Goal: Information Seeking & Learning: Learn about a topic

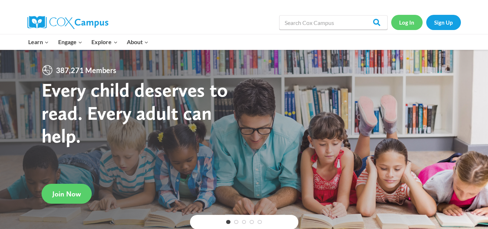
click at [408, 25] on link "Log In" at bounding box center [406, 22] width 31 height 15
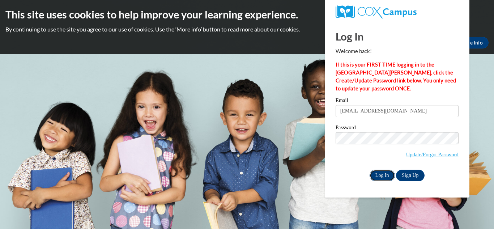
click at [384, 173] on input "Log In" at bounding box center [381, 176] width 25 height 12
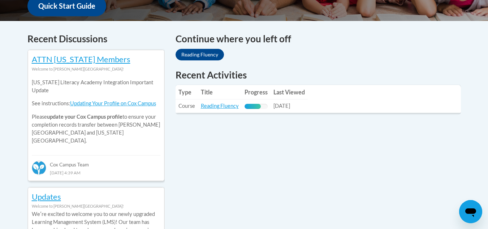
scroll to position [290, 0]
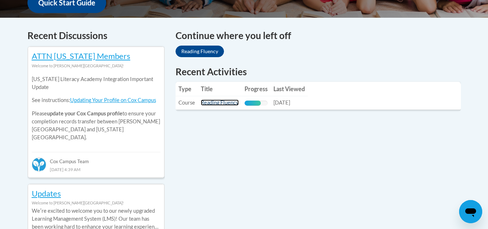
click at [227, 102] on link "Reading Fluency" at bounding box center [220, 102] width 38 height 6
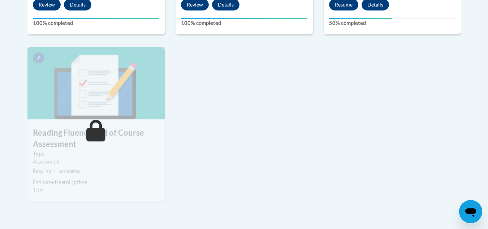
scroll to position [555, 0]
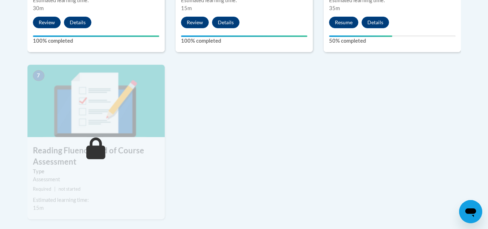
drag, startPoint x: 485, startPoint y: 150, endPoint x: 353, endPoint y: 60, distance: 159.3
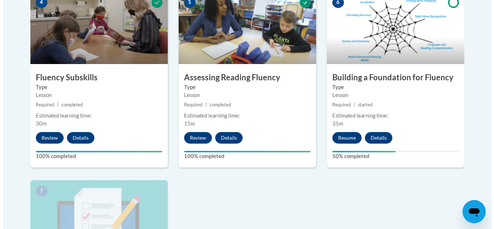
scroll to position [441, 0]
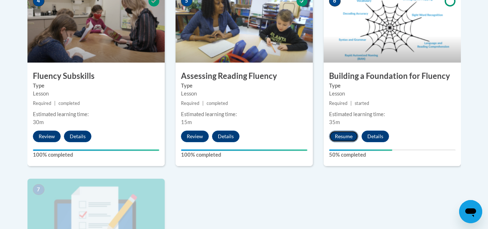
click at [344, 139] on button "Resume" at bounding box center [343, 136] width 29 height 12
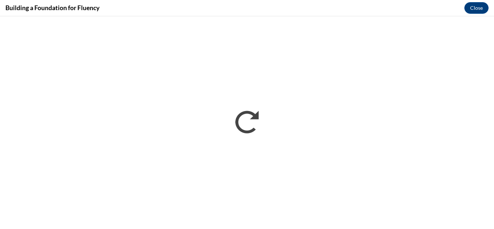
scroll to position [0, 0]
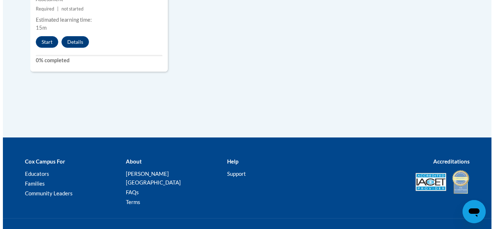
scroll to position [742, 0]
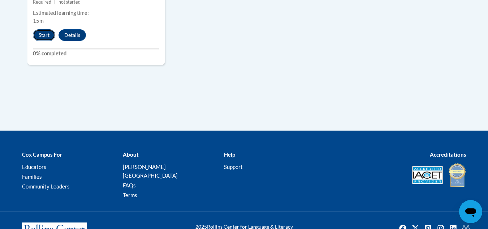
click at [36, 31] on button "Start" at bounding box center [44, 35] width 22 height 12
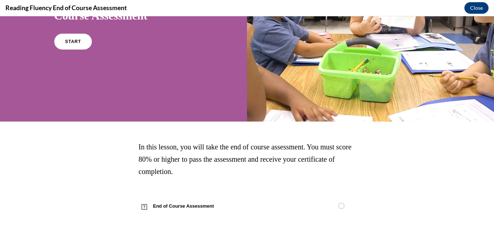
scroll to position [100, 0]
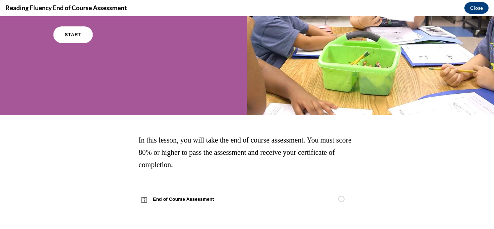
click at [71, 37] on span "START" at bounding box center [72, 34] width 17 height 5
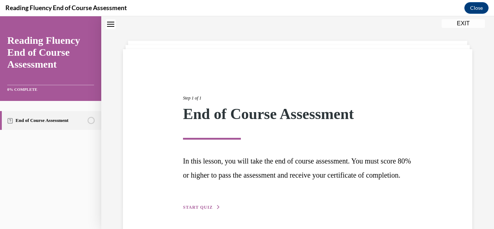
scroll to position [62, 0]
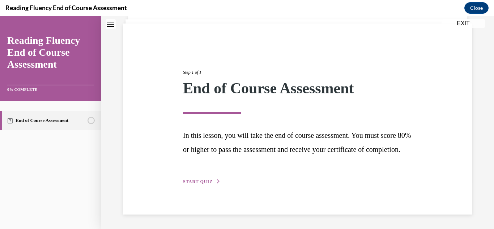
click at [201, 179] on span "START QUIZ" at bounding box center [198, 181] width 30 height 5
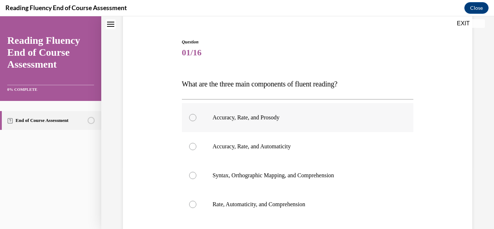
click at [218, 125] on label "Accuracy, Rate, and Prosody" at bounding box center [298, 117] width 232 height 29
click at [196, 121] on input "Accuracy, Rate, and Prosody" at bounding box center [192, 117] width 7 height 7
radio input "true"
click at [213, 120] on p "Accuracy, Rate, and Prosody" at bounding box center [304, 117] width 183 height 7
click at [196, 120] on input "Accuracy, Rate, and Prosody" at bounding box center [192, 117] width 7 height 7
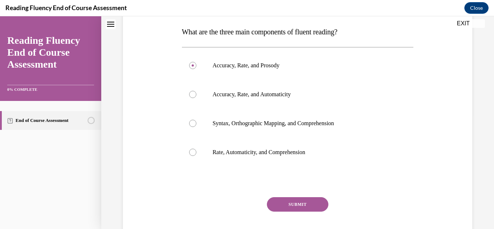
scroll to position [156, 0]
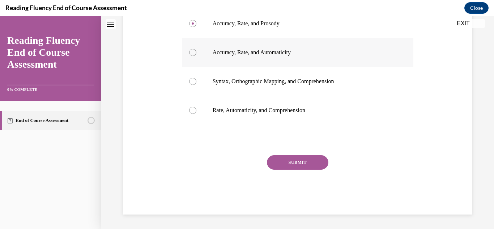
click at [256, 59] on label "Accuracy, Rate, and Automaticity" at bounding box center [298, 52] width 232 height 29
click at [196, 56] on input "Accuracy, Rate, and Automaticity" at bounding box center [192, 52] width 7 height 7
radio input "true"
click at [278, 166] on button "SUBMIT" at bounding box center [297, 162] width 61 height 14
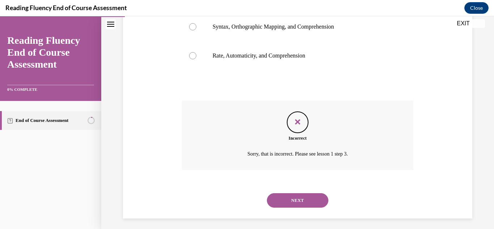
scroll to position [214, 0]
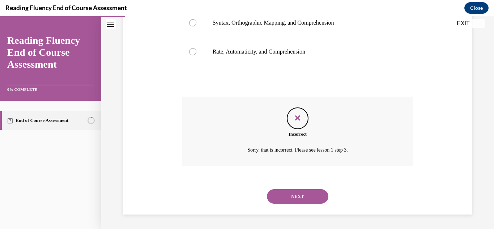
click at [285, 197] on button "NEXT" at bounding box center [297, 196] width 61 height 14
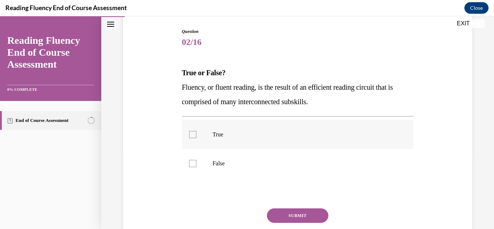
scroll to position [87, 0]
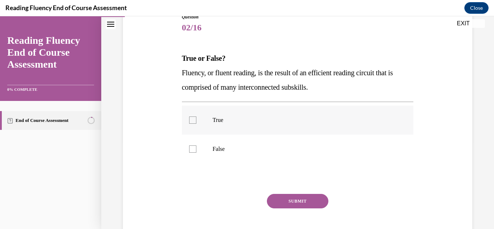
click at [214, 122] on p "True" at bounding box center [304, 119] width 183 height 7
click at [196, 122] on input "True" at bounding box center [192, 119] width 7 height 7
checkbox input "true"
click at [278, 202] on button "SUBMIT" at bounding box center [297, 201] width 61 height 14
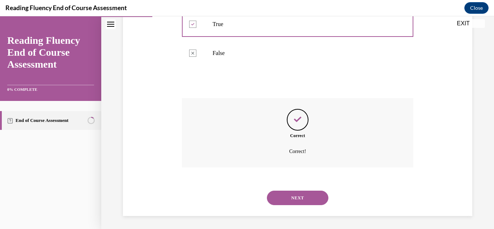
scroll to position [184, 0]
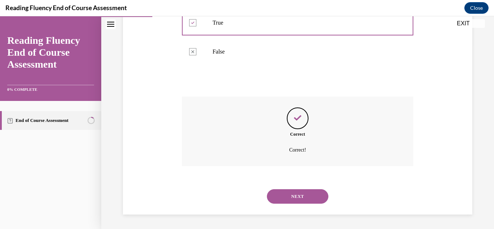
click at [278, 202] on button "NEXT" at bounding box center [297, 196] width 61 height 14
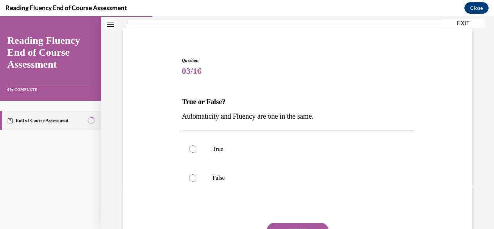
scroll to position [58, 0]
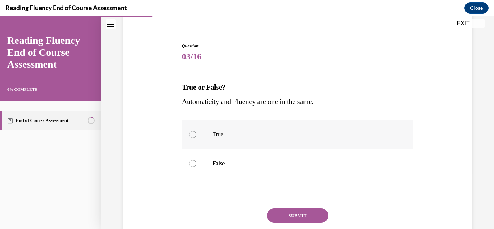
click at [241, 146] on label "True" at bounding box center [298, 134] width 232 height 29
click at [196, 138] on input "True" at bounding box center [192, 134] width 7 height 7
radio input "true"
click at [274, 218] on button "SUBMIT" at bounding box center [297, 215] width 61 height 14
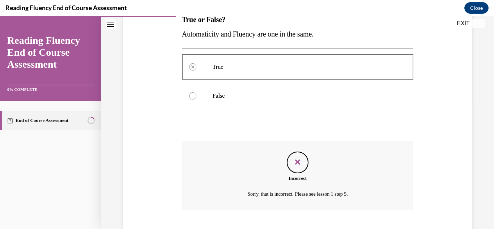
scroll to position [170, 0]
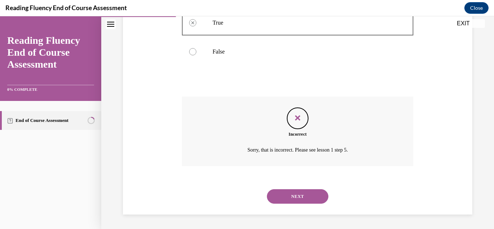
click at [286, 198] on button "NEXT" at bounding box center [297, 196] width 61 height 14
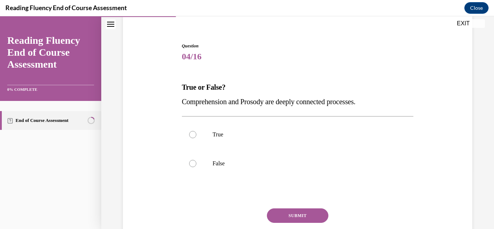
scroll to position [72, 0]
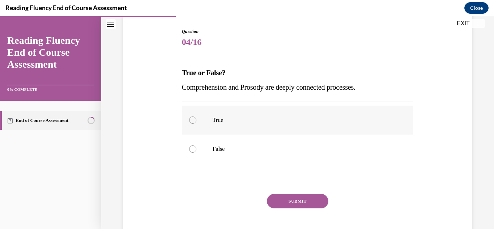
click at [384, 125] on label "True" at bounding box center [298, 120] width 232 height 29
click at [196, 124] on input "True" at bounding box center [192, 119] width 7 height 7
radio input "true"
click at [312, 198] on button "SUBMIT" at bounding box center [297, 201] width 61 height 14
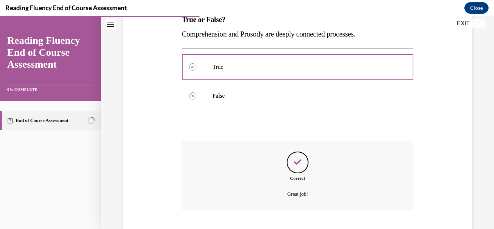
scroll to position [170, 0]
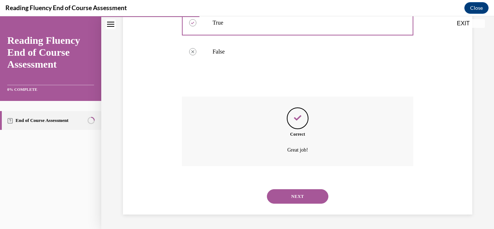
click at [313, 200] on button "NEXT" at bounding box center [297, 196] width 61 height 14
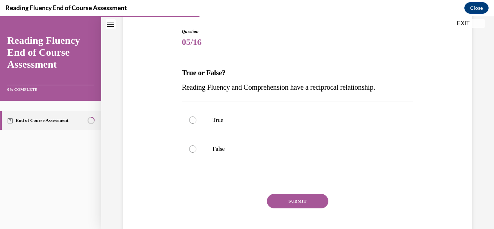
scroll to position [87, 0]
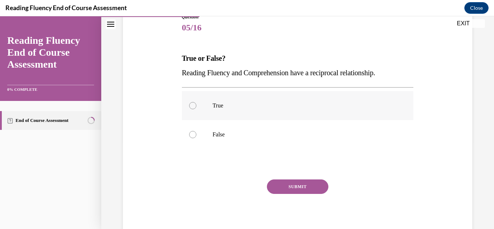
click at [367, 115] on label "True" at bounding box center [298, 105] width 232 height 29
click at [196, 109] on input "True" at bounding box center [192, 105] width 7 height 7
radio input "true"
click at [317, 181] on button "SUBMIT" at bounding box center [297, 186] width 61 height 14
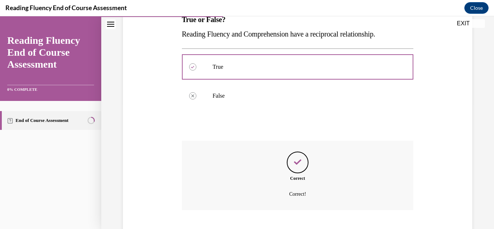
scroll to position [170, 0]
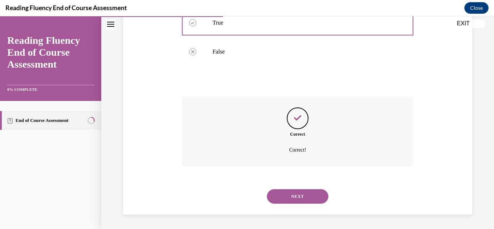
click at [311, 198] on button "NEXT" at bounding box center [297, 196] width 61 height 14
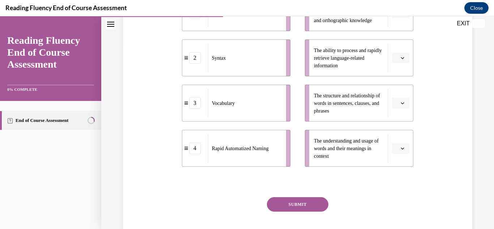
scroll to position [179, 0]
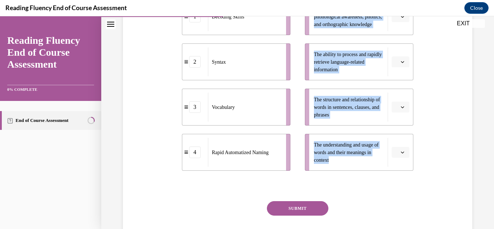
drag, startPoint x: 367, startPoint y: 172, endPoint x: 245, endPoint y: 107, distance: 137.5
click at [245, 107] on div "1 Decoding Skills 2 Syntax 3 Vocabulary 4 Rapid Automatized Naming Core early r…" at bounding box center [298, 77] width 232 height 187
click at [400, 158] on button "button" at bounding box center [400, 152] width 18 height 11
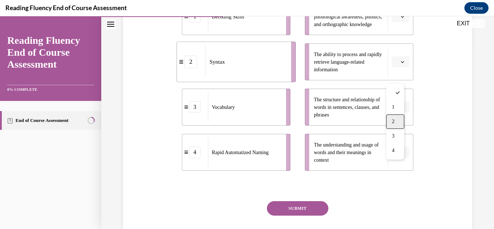
click at [401, 121] on div "2" at bounding box center [395, 121] width 18 height 14
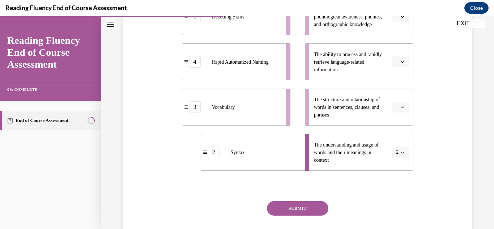
click at [400, 64] on span "button" at bounding box center [402, 61] width 5 height 5
click at [400, 149] on div "4" at bounding box center [395, 150] width 18 height 14
click at [400, 19] on span "button" at bounding box center [402, 16] width 5 height 5
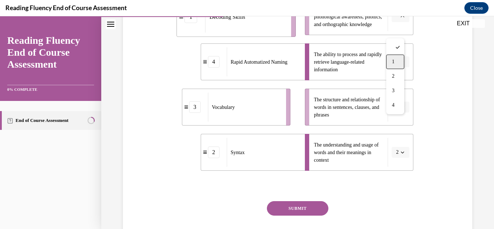
click at [397, 68] on div "1" at bounding box center [395, 62] width 18 height 14
click at [397, 112] on button "button" at bounding box center [400, 107] width 18 height 11
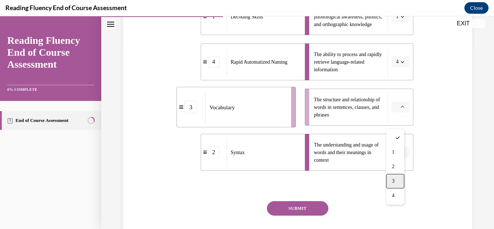
click at [400, 180] on div "3" at bounding box center [395, 181] width 18 height 14
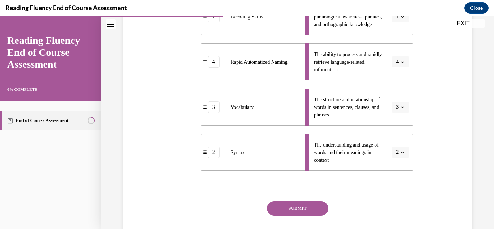
click at [305, 215] on button "SUBMIT" at bounding box center [297, 208] width 61 height 14
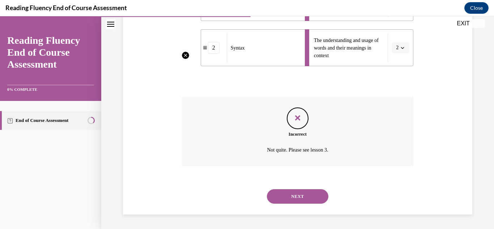
scroll to position [298, 0]
click at [312, 197] on button "NEXT" at bounding box center [297, 196] width 61 height 14
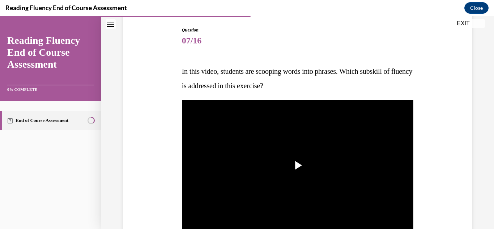
scroll to position [72, 0]
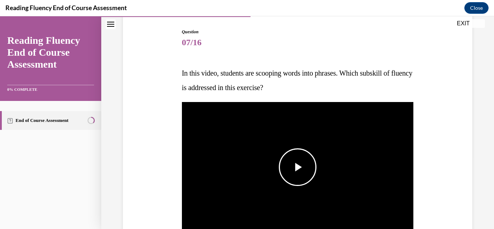
click at [323, 159] on img "Video player" at bounding box center [298, 167] width 232 height 130
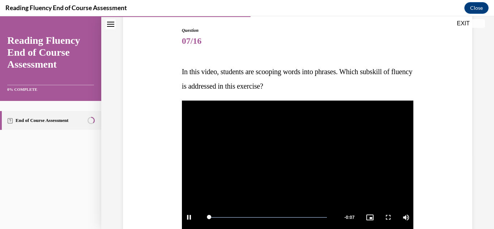
click at [480, 64] on div "Question 07/16 In this video, students are scooping words into phrases. Which s…" at bounding box center [297, 213] width 393 height 494
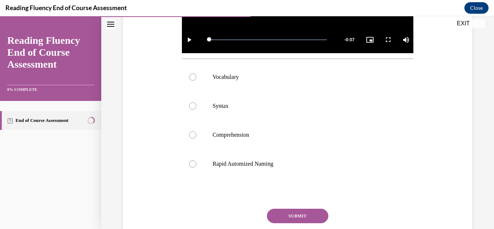
scroll to position [250, 0]
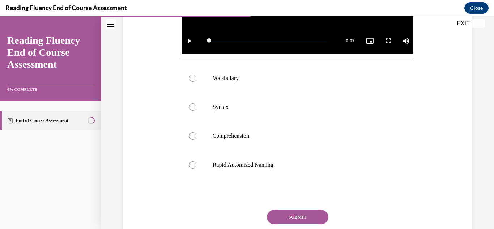
click at [486, 145] on div "Question 07/16 In this video, students are scooping words into phrases. Which s…" at bounding box center [297, 36] width 393 height 494
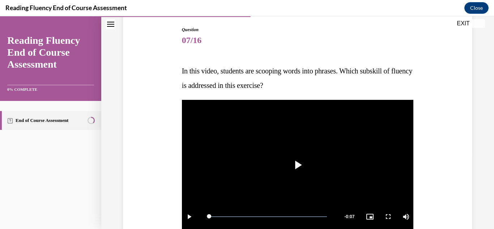
scroll to position [73, 0]
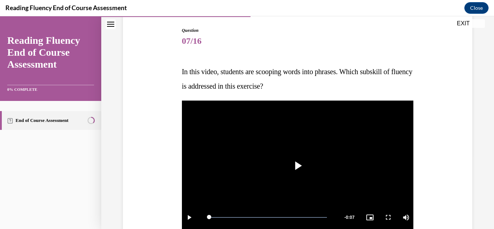
drag, startPoint x: 477, startPoint y: 80, endPoint x: 479, endPoint y: 119, distance: 38.7
click at [479, 119] on div "Question 07/16 In this video, students are scooping words into phrases. Which s…" at bounding box center [297, 213] width 393 height 494
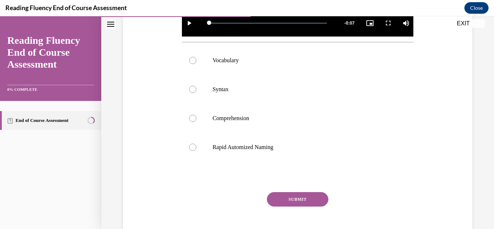
scroll to position [269, 0]
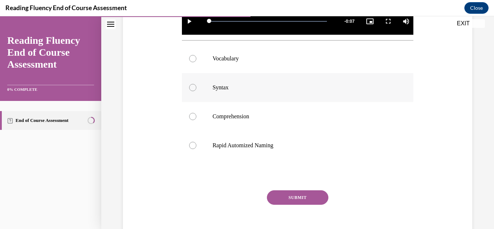
click at [214, 87] on p "Syntax" at bounding box center [304, 87] width 183 height 7
click at [196, 87] on input "Syntax" at bounding box center [192, 87] width 7 height 7
radio input "true"
click at [251, 171] on div at bounding box center [298, 175] width 232 height 9
click at [295, 197] on button "SUBMIT" at bounding box center [297, 197] width 61 height 14
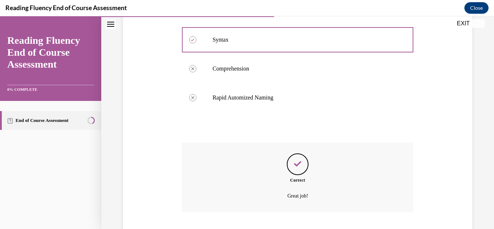
scroll to position [361, 0]
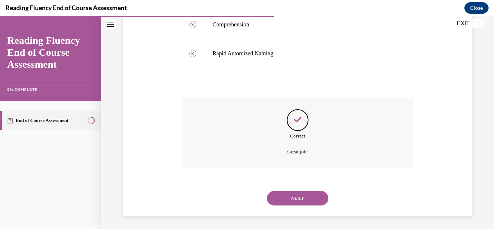
click at [294, 193] on button "NEXT" at bounding box center [297, 198] width 61 height 14
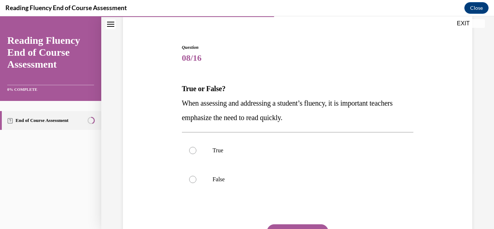
scroll to position [54, 0]
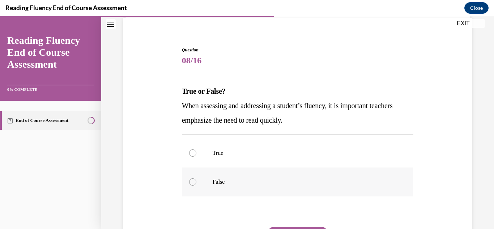
click at [252, 179] on p "False" at bounding box center [304, 181] width 183 height 7
click at [196, 179] on input "False" at bounding box center [192, 181] width 7 height 7
radio input "true"
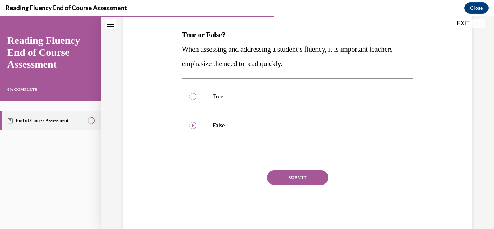
scroll to position [113, 0]
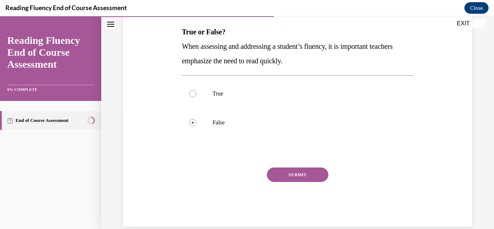
drag, startPoint x: 288, startPoint y: 172, endPoint x: 290, endPoint y: 148, distance: 24.6
click at [290, 148] on div "Question 08/16 True or False? When assessing and addressing a student’s fluency…" at bounding box center [298, 106] width 232 height 239
click at [274, 97] on label "True" at bounding box center [298, 93] width 232 height 29
click at [196, 97] on input "True" at bounding box center [192, 93] width 7 height 7
radio input "true"
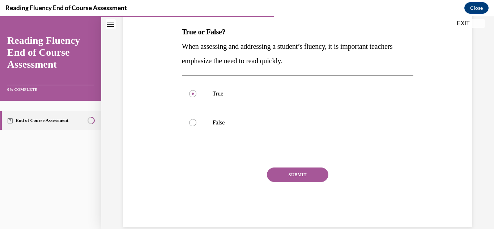
click at [292, 183] on div "SUBMIT" at bounding box center [298, 185] width 232 height 36
click at [292, 177] on button "SUBMIT" at bounding box center [297, 174] width 61 height 14
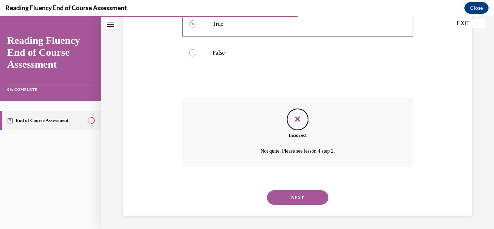
scroll to position [184, 0]
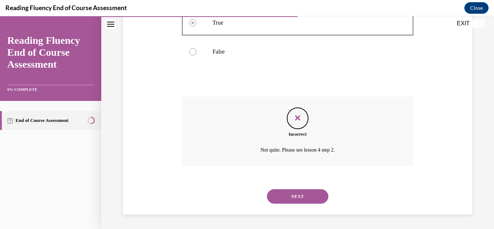
click at [296, 193] on button "NEXT" at bounding box center [297, 196] width 61 height 14
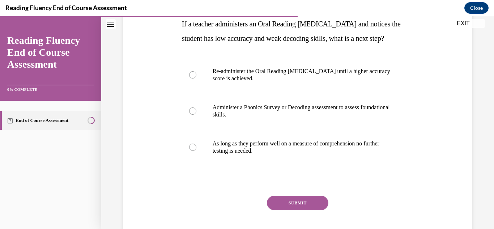
scroll to position [120, 0]
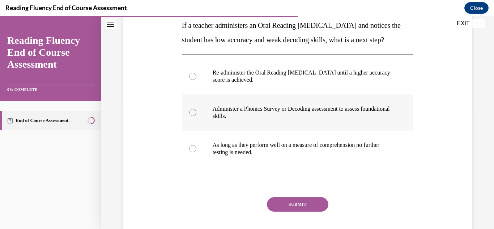
click at [337, 130] on label "Administer a Phonics Survey or Decoding assessment to assess foundational skill…" at bounding box center [298, 112] width 232 height 36
click at [196, 116] on input "Administer a Phonics Survey or Decoding assessment to assess foundational skill…" at bounding box center [192, 112] width 7 height 7
radio input "true"
click at [312, 211] on button "SUBMIT" at bounding box center [297, 204] width 61 height 14
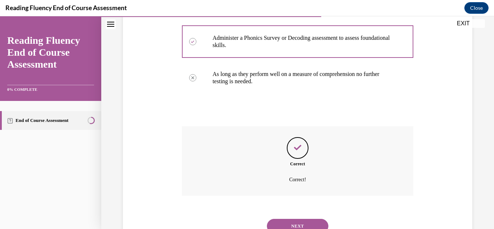
scroll to position [235, 0]
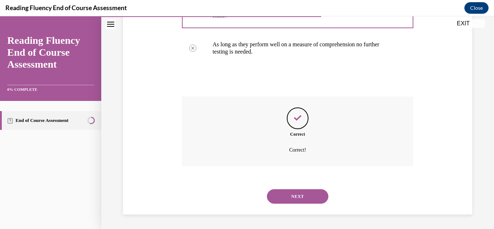
click at [312, 197] on button "NEXT" at bounding box center [297, 196] width 61 height 14
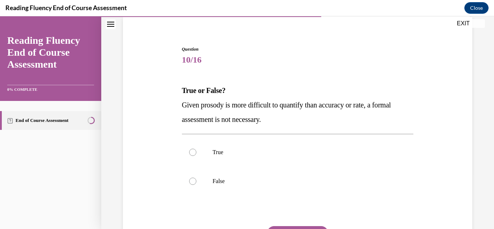
scroll to position [61, 0]
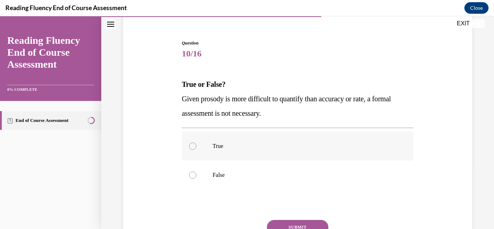
click at [358, 156] on label "True" at bounding box center [298, 146] width 232 height 29
click at [196, 150] on input "True" at bounding box center [192, 145] width 7 height 7
radio input "true"
click at [293, 221] on button "SUBMIT" at bounding box center [297, 227] width 61 height 14
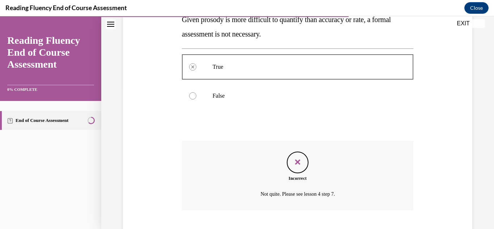
scroll to position [184, 0]
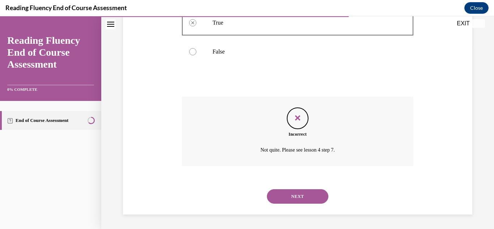
click at [299, 201] on button "NEXT" at bounding box center [297, 196] width 61 height 14
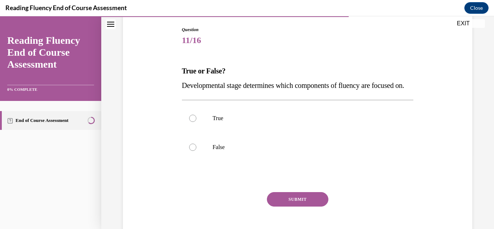
scroll to position [93, 0]
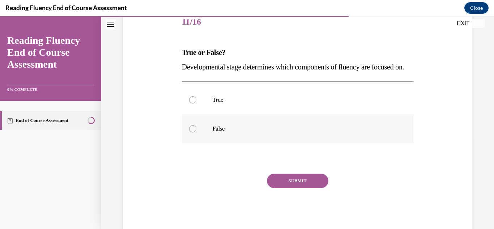
click at [279, 132] on p "False" at bounding box center [304, 128] width 183 height 7
click at [196, 132] on input "False" at bounding box center [192, 128] width 7 height 7
radio input "true"
click at [283, 114] on label "True" at bounding box center [298, 99] width 232 height 29
click at [196, 103] on input "True" at bounding box center [192, 99] width 7 height 7
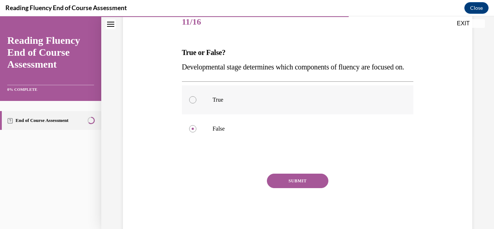
radio input "true"
click at [291, 132] on p "False" at bounding box center [304, 128] width 183 height 7
click at [196, 132] on input "False" at bounding box center [192, 128] width 7 height 7
radio input "true"
click at [291, 188] on button "SUBMIT" at bounding box center [297, 181] width 61 height 14
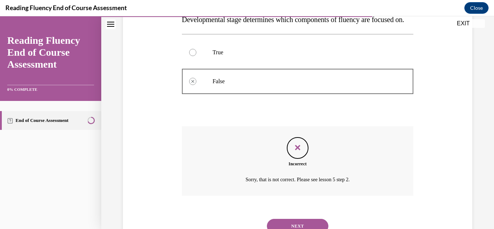
scroll to position [184, 0]
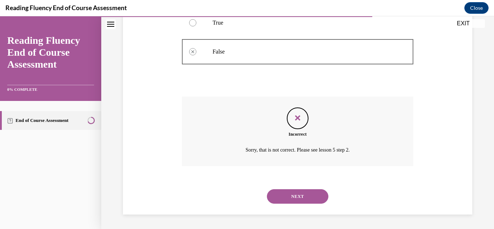
click at [291, 192] on button "NEXT" at bounding box center [297, 196] width 61 height 14
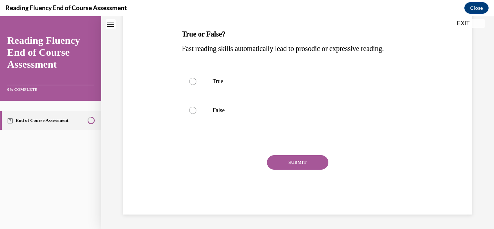
scroll to position [0, 0]
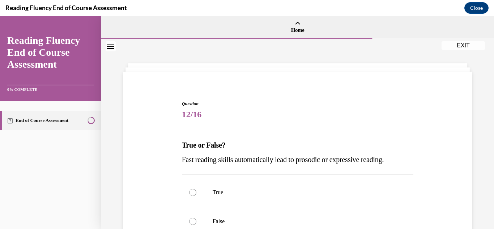
click at [368, 114] on span "12/16" at bounding box center [298, 114] width 232 height 14
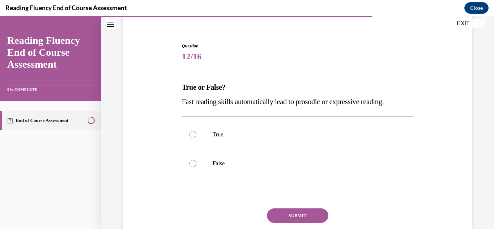
scroll to position [72, 0]
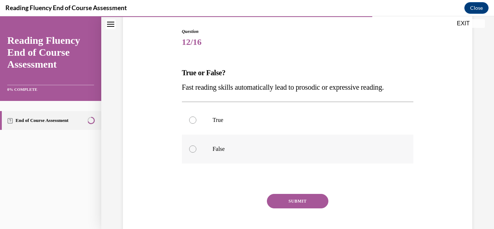
click at [345, 144] on label "False" at bounding box center [298, 148] width 232 height 29
click at [196, 145] on input "False" at bounding box center [192, 148] width 7 height 7
radio input "true"
click at [291, 197] on button "SUBMIT" at bounding box center [297, 201] width 61 height 14
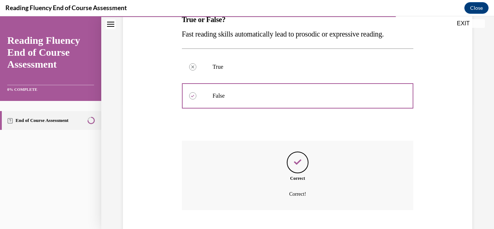
scroll to position [170, 0]
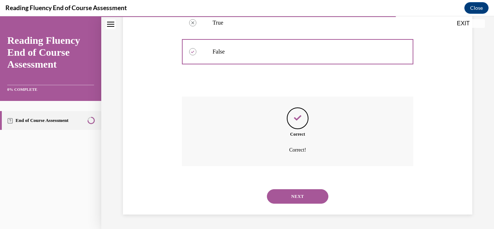
click at [308, 195] on button "NEXT" at bounding box center [297, 196] width 61 height 14
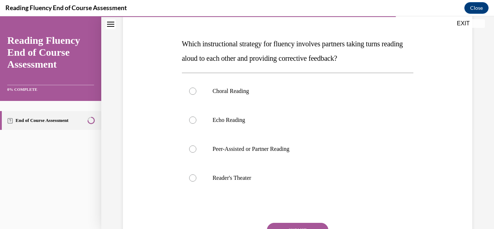
scroll to position [116, 0]
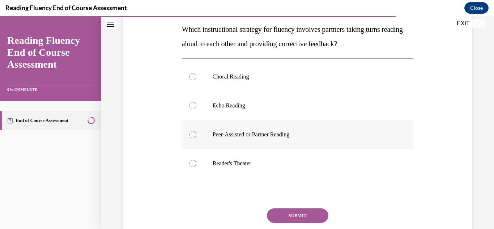
click at [306, 140] on label "Peer-Assisted or Partner Reading" at bounding box center [298, 134] width 232 height 29
click at [196, 138] on input "Peer-Assisted or Partner Reading" at bounding box center [192, 134] width 7 height 7
radio input "true"
click at [305, 214] on button "SUBMIT" at bounding box center [297, 215] width 61 height 14
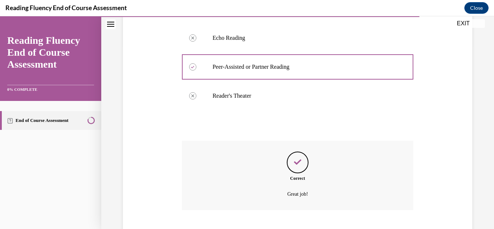
scroll to position [227, 0]
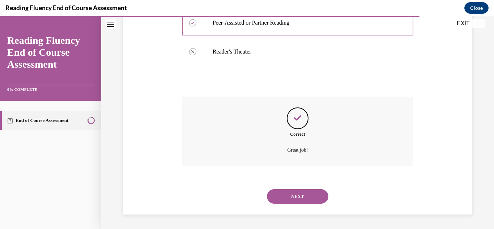
click at [310, 199] on button "NEXT" at bounding box center [297, 196] width 61 height 14
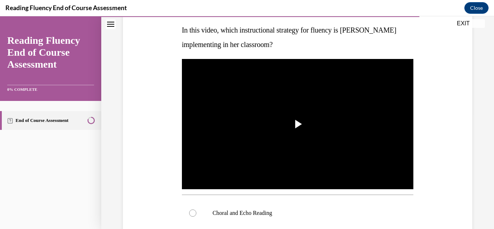
scroll to position [116, 0]
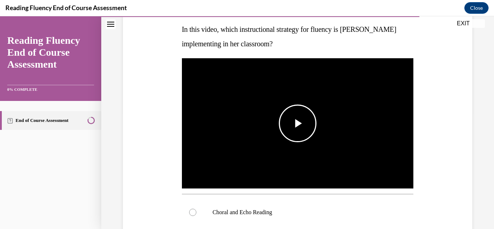
click at [314, 123] on img "Video player" at bounding box center [298, 123] width 232 height 130
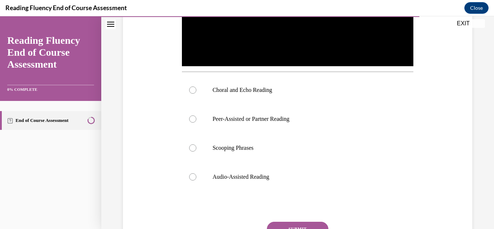
scroll to position [241, 0]
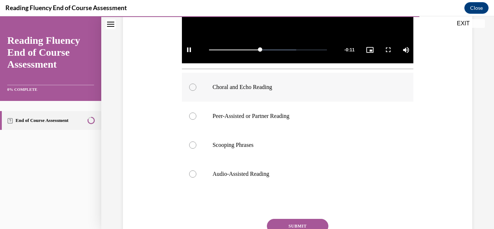
click at [380, 81] on label "Choral and Echo Reading" at bounding box center [298, 87] width 232 height 29
click at [196, 84] on input "Choral and Echo Reading" at bounding box center [192, 87] width 7 height 7
radio input "true"
click at [299, 224] on button "SUBMIT" at bounding box center [297, 226] width 61 height 14
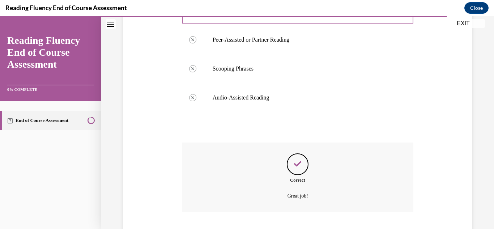
scroll to position [361, 0]
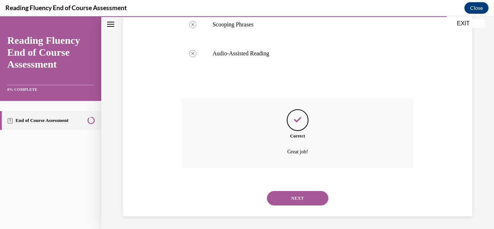
click at [303, 192] on button "NEXT" at bounding box center [297, 198] width 61 height 14
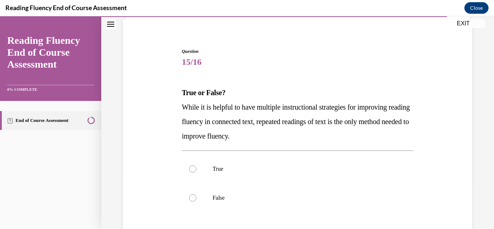
scroll to position [101, 0]
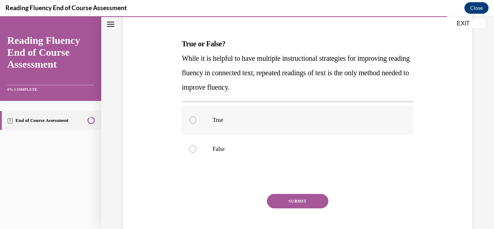
click at [303, 123] on p "True" at bounding box center [304, 119] width 183 height 7
click at [196, 123] on input "True" at bounding box center [192, 119] width 7 height 7
radio input "true"
click at [296, 198] on button "SUBMIT" at bounding box center [297, 201] width 61 height 14
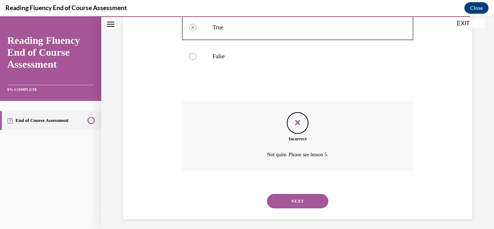
scroll to position [198, 0]
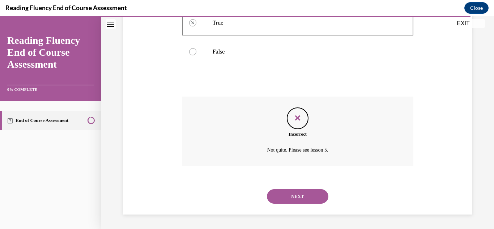
click at [310, 203] on button "NEXT" at bounding box center [297, 196] width 61 height 14
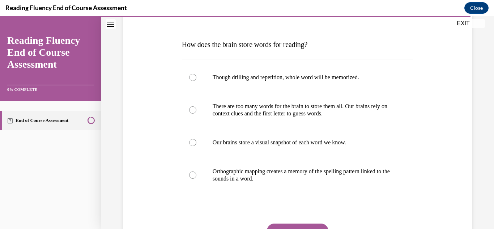
scroll to position [101, 0]
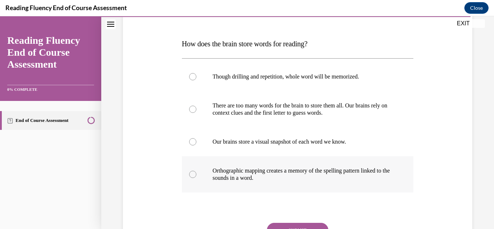
click at [310, 179] on p "Orthographic mapping creates a memory of the spelling pattern linked to the sou…" at bounding box center [304, 174] width 183 height 14
click at [196, 178] on input "Orthographic mapping creates a memory of the spelling pattern linked to the sou…" at bounding box center [192, 174] width 7 height 7
radio input "true"
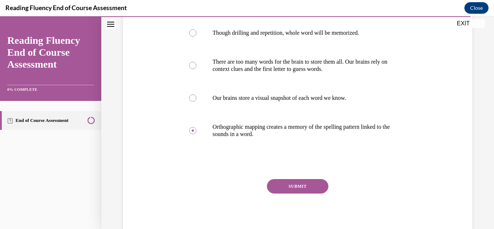
scroll to position [169, 0]
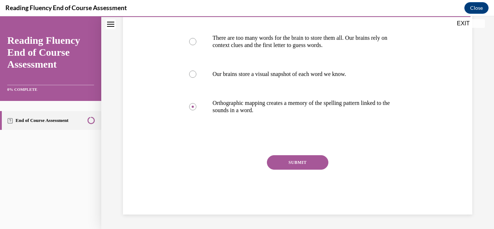
click at [294, 160] on button "SUBMIT" at bounding box center [297, 162] width 61 height 14
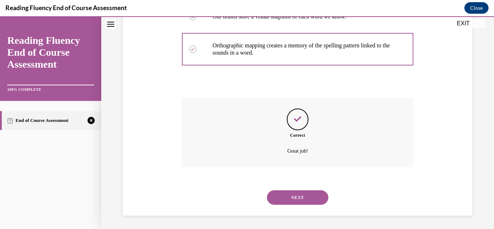
scroll to position [227, 0]
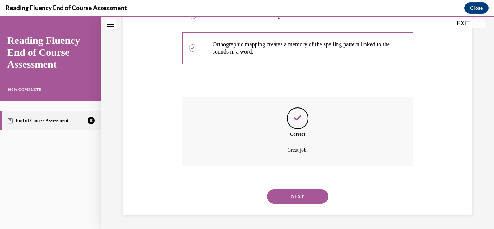
click at [316, 197] on button "NEXT" at bounding box center [297, 196] width 61 height 14
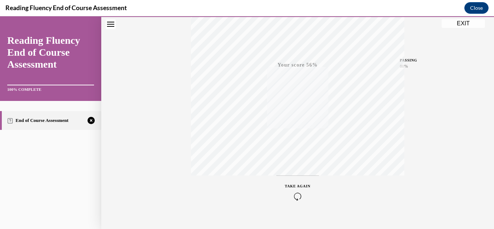
scroll to position [158, 0]
click at [297, 186] on icon "button" at bounding box center [298, 185] width 26 height 8
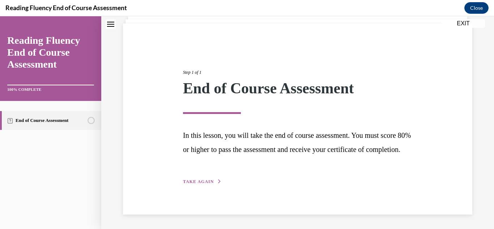
click at [209, 180] on span "TAKE AGAIN" at bounding box center [198, 181] width 31 height 5
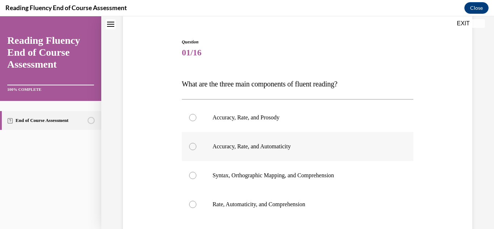
click at [292, 151] on label "Accuracy, Rate, and Automaticity" at bounding box center [298, 146] width 232 height 29
click at [196, 150] on input "Accuracy, Rate, and Automaticity" at bounding box center [192, 146] width 7 height 7
radio input "true"
click at [281, 120] on p "Accuracy, Rate, and Prosody" at bounding box center [304, 117] width 183 height 7
click at [196, 120] on input "Accuracy, Rate, and Prosody" at bounding box center [192, 117] width 7 height 7
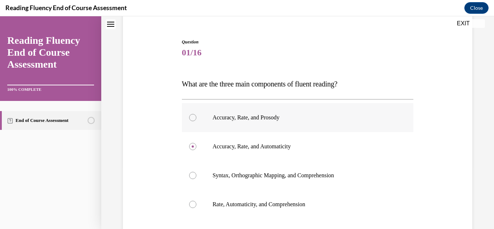
radio input "true"
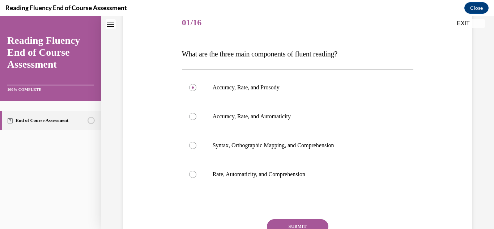
scroll to position [156, 0]
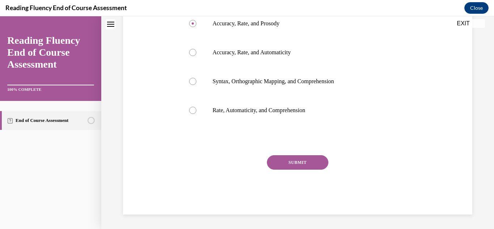
click at [312, 169] on button "SUBMIT" at bounding box center [297, 162] width 61 height 14
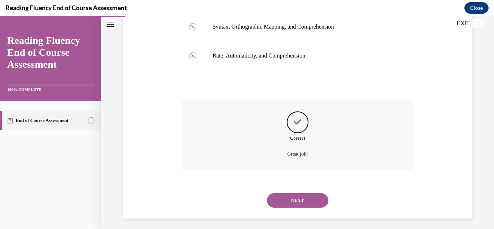
scroll to position [214, 0]
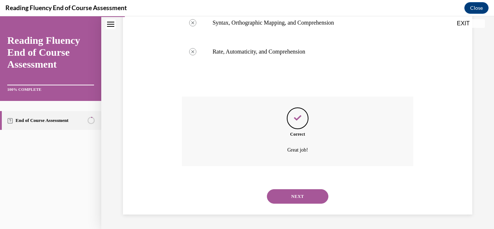
click at [310, 194] on button "NEXT" at bounding box center [297, 196] width 61 height 14
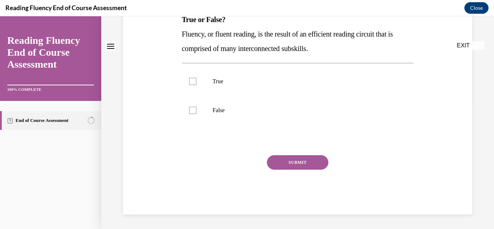
scroll to position [0, 0]
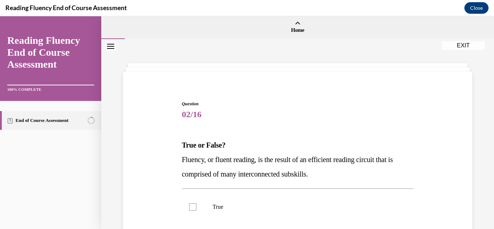
click at [355, 122] on div "Question 02/16 True or False? Fluency, or fluent reading, is the result of an e…" at bounding box center [298, 219] width 232 height 239
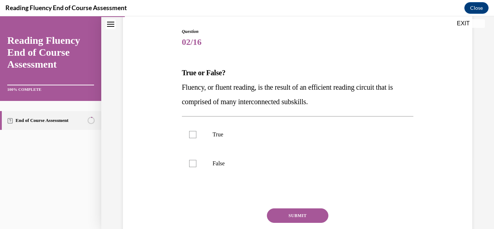
scroll to position [87, 0]
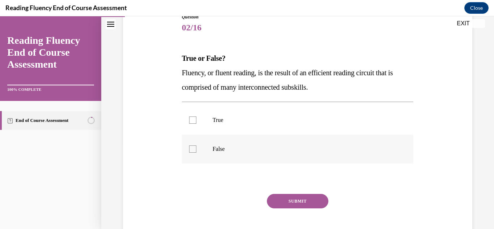
click at [347, 153] on label "False" at bounding box center [298, 148] width 232 height 29
click at [196, 153] on input "False" at bounding box center [192, 148] width 7 height 7
checkbox input "true"
click at [309, 201] on button "SUBMIT" at bounding box center [297, 201] width 61 height 14
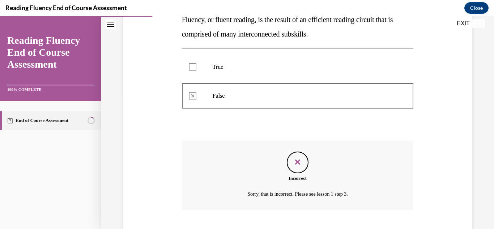
scroll to position [184, 0]
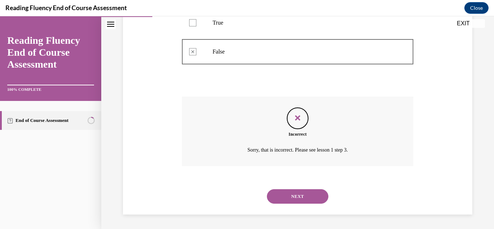
click at [319, 193] on button "NEXT" at bounding box center [297, 196] width 61 height 14
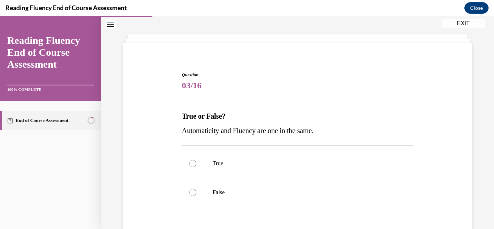
scroll to position [43, 0]
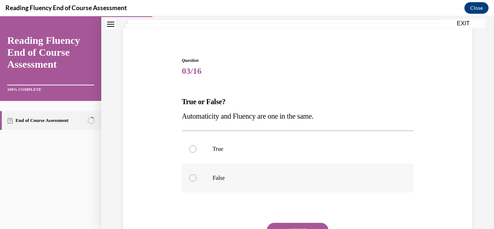
click at [339, 176] on p "False" at bounding box center [304, 177] width 183 height 7
click at [196, 176] on input "False" at bounding box center [192, 177] width 7 height 7
radio input "true"
click at [306, 226] on button "SUBMIT" at bounding box center [297, 230] width 61 height 14
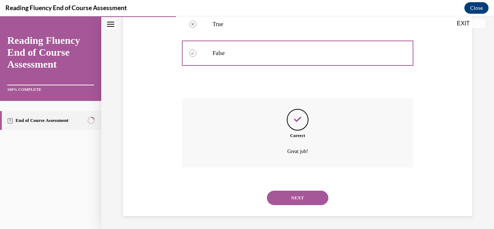
scroll to position [170, 0]
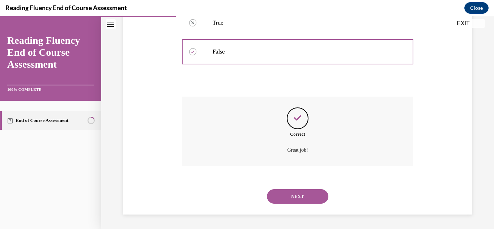
click at [312, 197] on button "NEXT" at bounding box center [297, 196] width 61 height 14
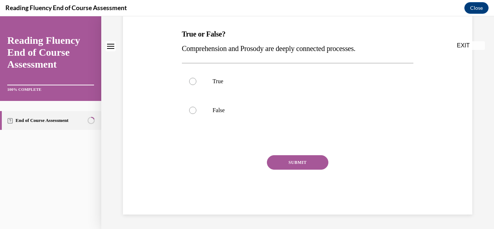
scroll to position [0, 0]
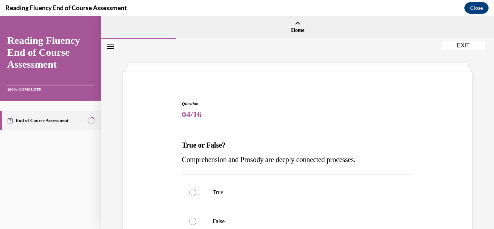
click at [443, 107] on div "Question 04/16 True or False? Comprehension and Prosody are deeply connected pr…" at bounding box center [297, 202] width 353 height 247
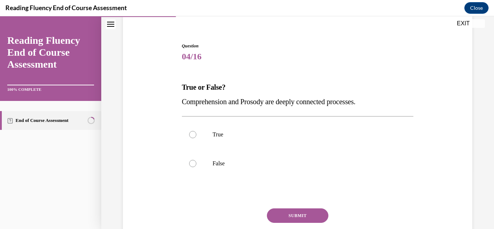
scroll to position [72, 0]
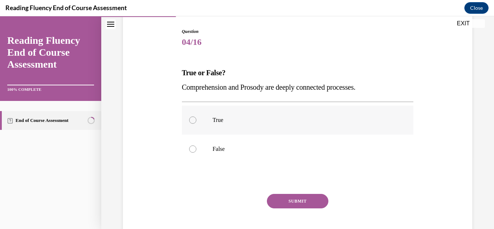
click at [386, 119] on p "True" at bounding box center [304, 119] width 183 height 7
click at [196, 119] on input "True" at bounding box center [192, 119] width 7 height 7
radio input "true"
click at [311, 196] on button "SUBMIT" at bounding box center [297, 201] width 61 height 14
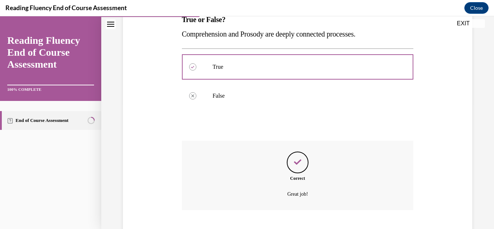
scroll to position [170, 0]
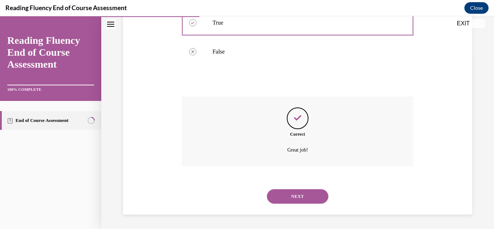
click at [305, 192] on button "NEXT" at bounding box center [297, 196] width 61 height 14
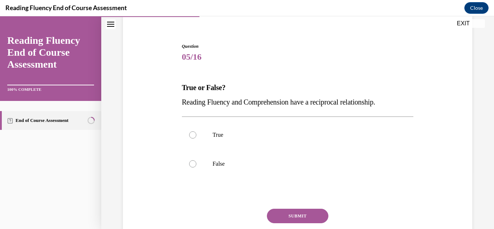
scroll to position [58, 0]
click at [309, 144] on label "True" at bounding box center [298, 134] width 232 height 29
click at [196, 138] on input "True" at bounding box center [192, 134] width 7 height 7
radio input "true"
click at [296, 219] on button "SUBMIT" at bounding box center [297, 215] width 61 height 14
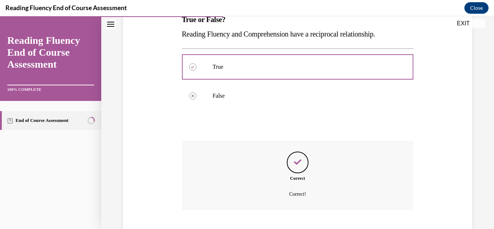
scroll to position [170, 0]
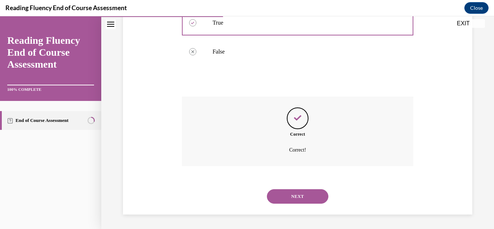
click at [312, 202] on button "NEXT" at bounding box center [297, 196] width 61 height 14
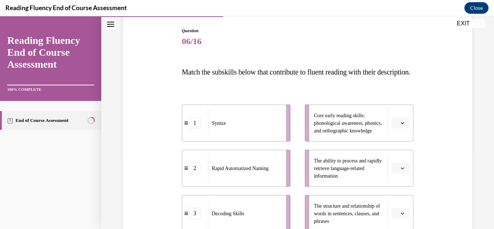
scroll to position [87, 0]
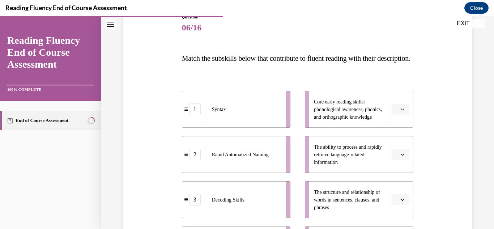
click at [405, 115] on button "button" at bounding box center [400, 109] width 18 height 11
click at [397, 182] on div "3" at bounding box center [395, 183] width 18 height 14
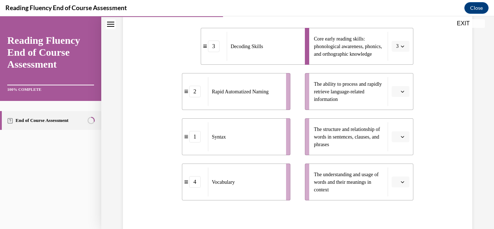
scroll to position [154, 0]
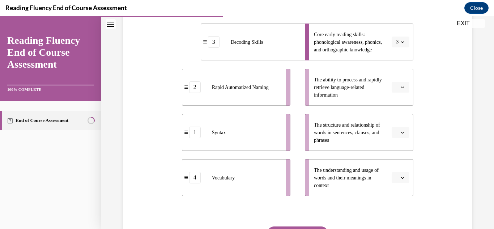
click at [401, 93] on button "button" at bounding box center [400, 87] width 18 height 11
click at [395, 170] on div "4" at bounding box center [395, 175] width 18 height 14
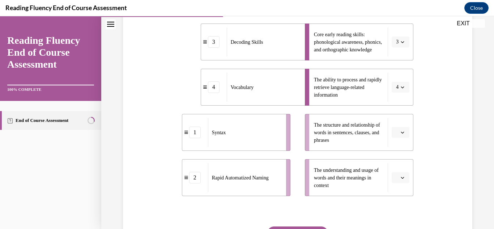
click at [394, 135] on li "The structure and relationship of words in sentences, clauses, and phrases" at bounding box center [359, 132] width 108 height 37
click at [395, 138] on button "button" at bounding box center [400, 132] width 18 height 11
click at [396, 90] on div "1" at bounding box center [395, 87] width 18 height 14
click at [403, 183] on button "button" at bounding box center [400, 177] width 18 height 11
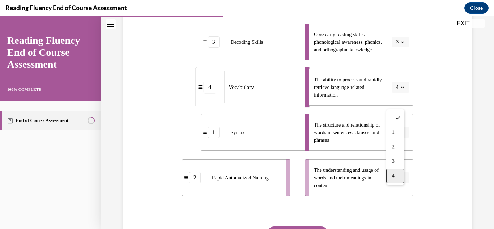
click at [399, 175] on div "4" at bounding box center [395, 175] width 18 height 14
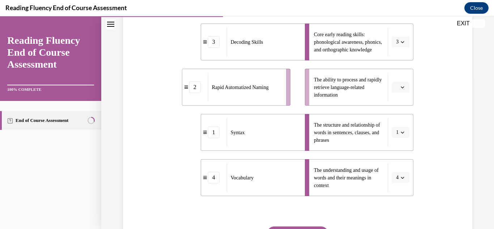
click at [400, 90] on span "button" at bounding box center [402, 87] width 5 height 5
click at [399, 144] on div "2" at bounding box center [395, 147] width 18 height 14
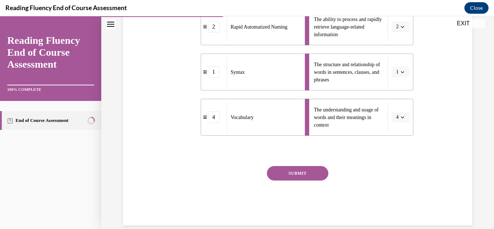
scroll to position [236, 0]
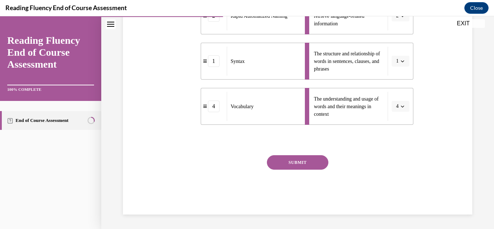
click at [315, 166] on button "SUBMIT" at bounding box center [297, 162] width 61 height 14
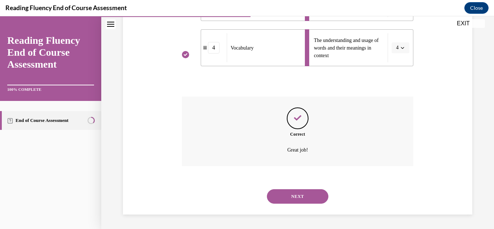
scroll to position [298, 0]
click at [309, 192] on button "NEXT" at bounding box center [297, 196] width 61 height 14
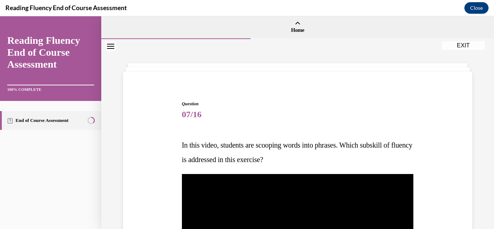
click at [361, 120] on span "07/16" at bounding box center [298, 114] width 232 height 14
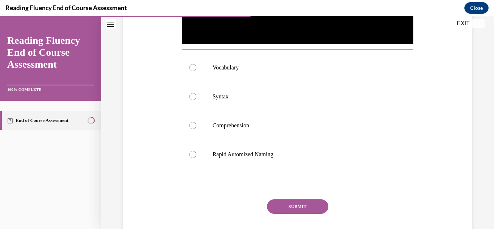
scroll to position [275, 0]
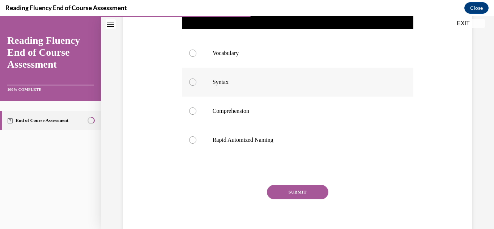
click at [352, 87] on label "Syntax" at bounding box center [298, 82] width 232 height 29
click at [196, 86] on input "Syntax" at bounding box center [192, 81] width 7 height 7
radio input "true"
click at [340, 55] on label "Vocabulary" at bounding box center [298, 53] width 232 height 29
click at [196, 55] on input "Vocabulary" at bounding box center [192, 53] width 7 height 7
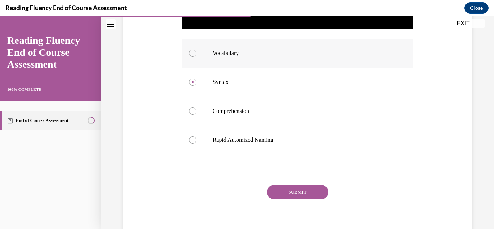
radio input "true"
click at [294, 202] on div "SUBMIT" at bounding box center [298, 203] width 232 height 36
click at [295, 189] on button "SUBMIT" at bounding box center [297, 192] width 61 height 14
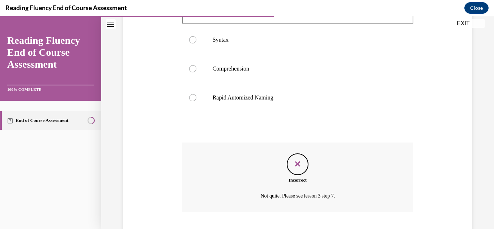
scroll to position [361, 0]
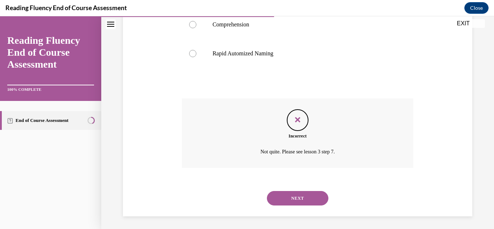
click at [302, 197] on button "NEXT" at bounding box center [297, 198] width 61 height 14
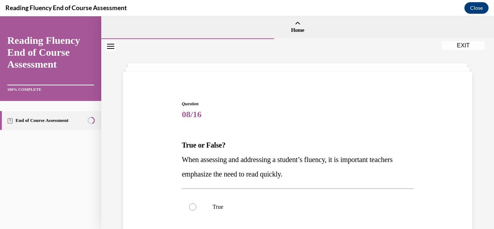
click at [345, 127] on div "Question 08/16 True or False? When assessing and addressing a student’s fluency…" at bounding box center [298, 219] width 232 height 239
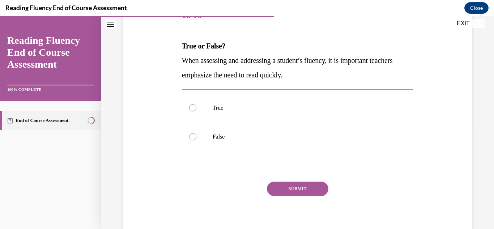
scroll to position [116, 0]
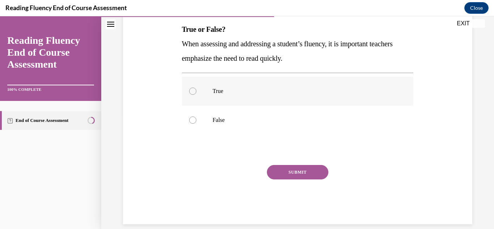
click at [348, 93] on p "True" at bounding box center [304, 90] width 183 height 7
click at [196, 93] on input "True" at bounding box center [192, 90] width 7 height 7
radio input "true"
click at [304, 166] on button "SUBMIT" at bounding box center [297, 172] width 61 height 14
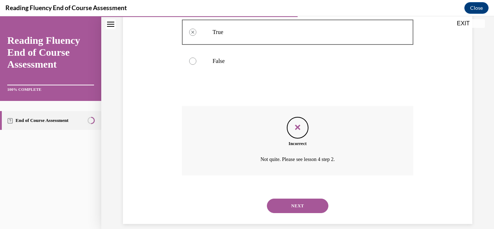
scroll to position [184, 0]
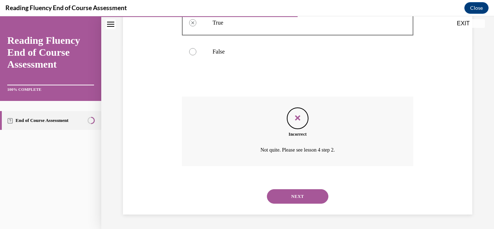
click at [306, 195] on button "NEXT" at bounding box center [297, 196] width 61 height 14
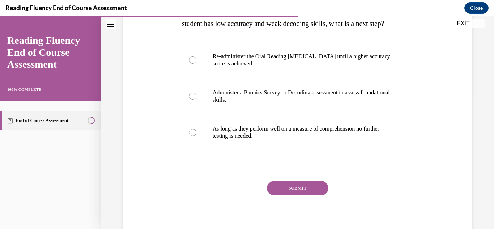
scroll to position [139, 0]
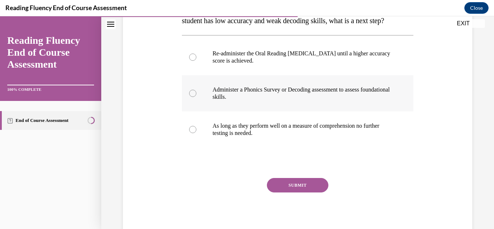
click at [334, 100] on p "Administer a Phonics Survey or Decoding assessment to assess foundational skill…" at bounding box center [304, 93] width 183 height 14
click at [196, 97] on input "Administer a Phonics Survey or Decoding assessment to assess foundational skill…" at bounding box center [192, 93] width 7 height 7
radio input "true"
click at [298, 192] on button "SUBMIT" at bounding box center [297, 185] width 61 height 14
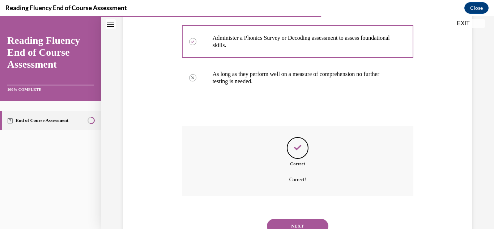
scroll to position [235, 0]
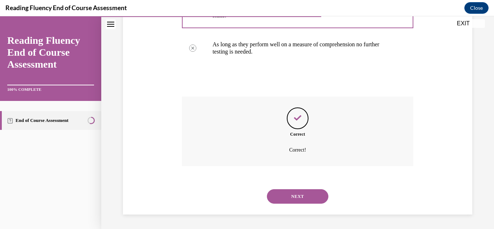
click at [311, 196] on button "NEXT" at bounding box center [297, 196] width 61 height 14
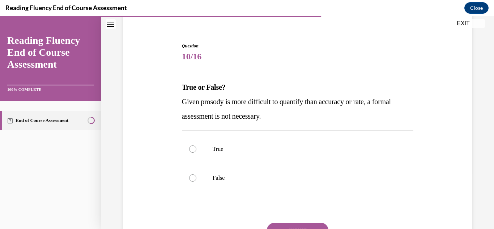
scroll to position [72, 0]
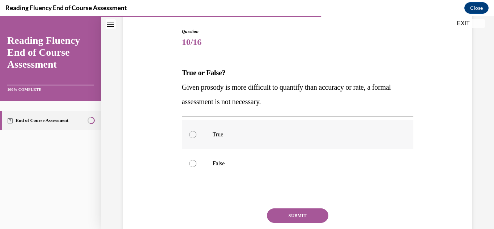
click at [331, 145] on label "True" at bounding box center [298, 134] width 232 height 29
click at [196, 138] on input "True" at bounding box center [192, 134] width 7 height 7
radio input "true"
click at [292, 171] on label "False" at bounding box center [298, 163] width 232 height 29
click at [196, 167] on input "False" at bounding box center [192, 163] width 7 height 7
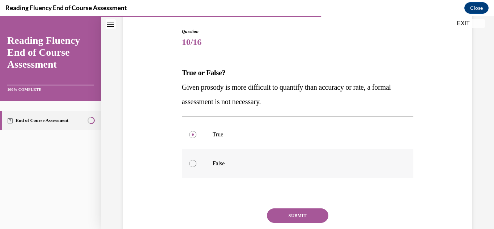
radio input "true"
click at [296, 209] on button "SUBMIT" at bounding box center [297, 215] width 61 height 14
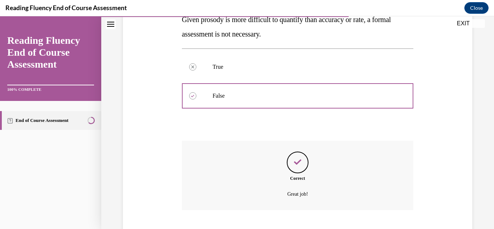
scroll to position [184, 0]
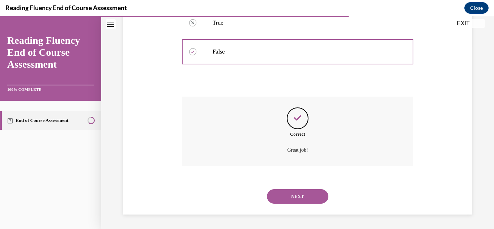
click at [309, 199] on button "NEXT" at bounding box center [297, 196] width 61 height 14
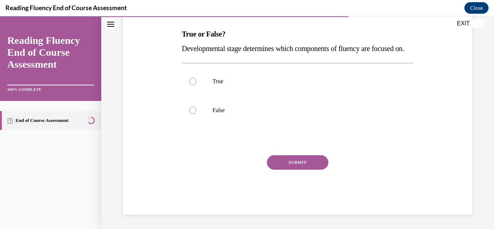
scroll to position [117, 0]
click at [364, 144] on div at bounding box center [298, 140] width 232 height 9
click at [352, 125] on label "False" at bounding box center [298, 110] width 232 height 29
click at [196, 114] on input "False" at bounding box center [192, 110] width 7 height 7
radio input "true"
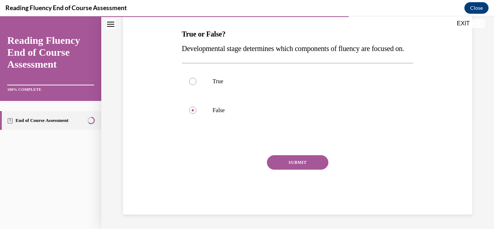
click at [305, 170] on button "SUBMIT" at bounding box center [297, 162] width 61 height 14
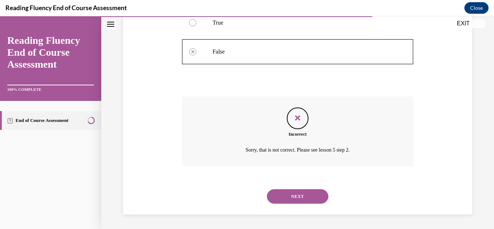
scroll to position [184, 0]
click at [314, 192] on button "NEXT" at bounding box center [297, 196] width 61 height 14
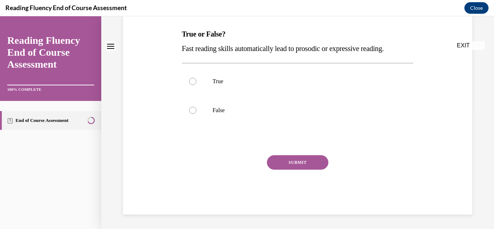
scroll to position [0, 0]
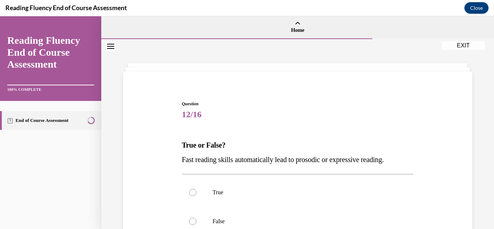
click at [404, 123] on div "Question 12/16 True or False? Fast reading skills automatically lead to prosodi…" at bounding box center [298, 212] width 232 height 225
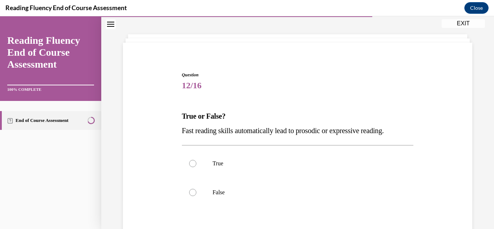
scroll to position [43, 0]
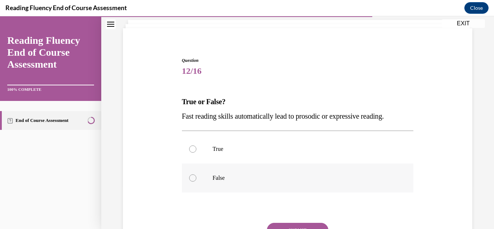
click at [332, 190] on label "False" at bounding box center [298, 177] width 232 height 29
click at [196, 181] on input "False" at bounding box center [192, 177] width 7 height 7
radio input "true"
click at [305, 226] on button "SUBMIT" at bounding box center [297, 230] width 61 height 14
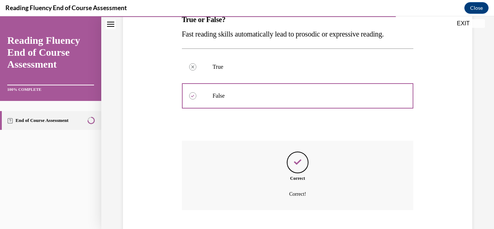
scroll to position [170, 0]
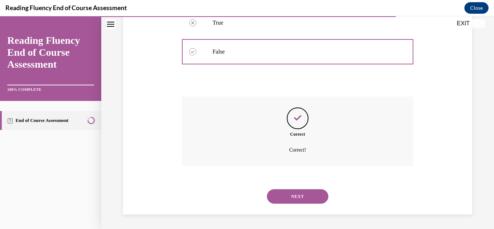
click at [309, 203] on button "NEXT" at bounding box center [297, 196] width 61 height 14
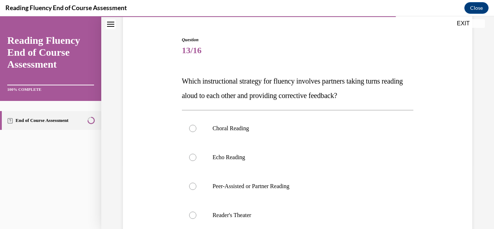
scroll to position [101, 0]
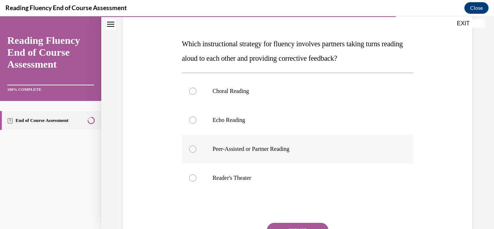
click at [342, 147] on p "Peer-Assisted or Partner Reading" at bounding box center [304, 148] width 183 height 7
click at [196, 147] on input "Peer-Assisted or Partner Reading" at bounding box center [192, 148] width 7 height 7
radio input "true"
click at [300, 223] on button "SUBMIT" at bounding box center [297, 230] width 61 height 14
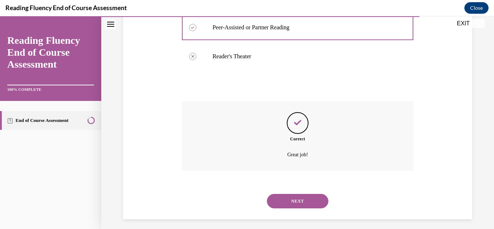
scroll to position [227, 0]
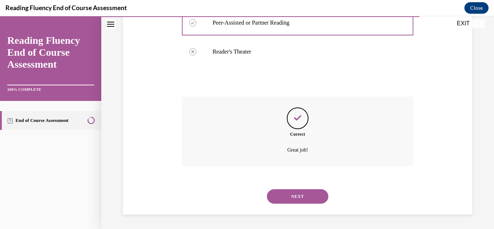
click at [301, 194] on button "NEXT" at bounding box center [297, 196] width 61 height 14
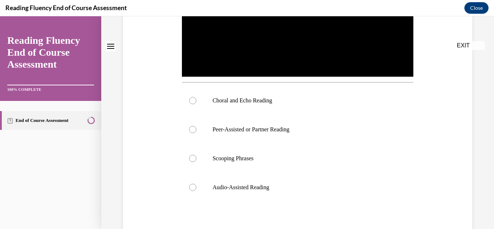
scroll to position [0, 0]
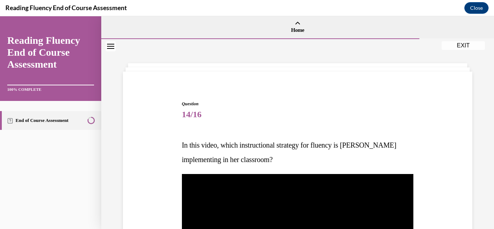
click at [341, 112] on span "14/16" at bounding box center [298, 114] width 232 height 14
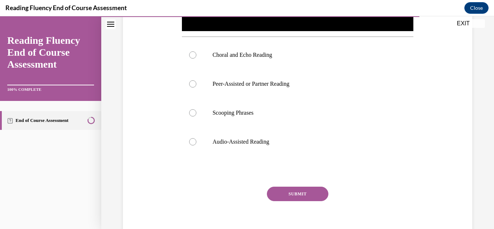
scroll to position [275, 0]
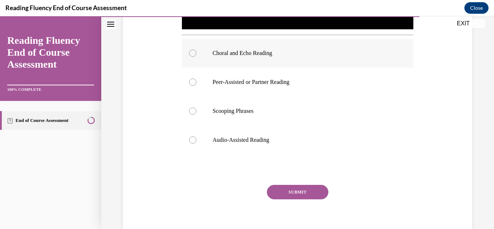
click at [329, 50] on p "Choral and Echo Reading" at bounding box center [304, 53] width 183 height 7
click at [196, 50] on input "Choral and Echo Reading" at bounding box center [192, 53] width 7 height 7
radio input "true"
click at [279, 195] on button "SUBMIT" at bounding box center [297, 192] width 61 height 14
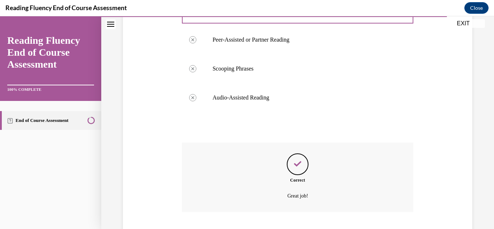
scroll to position [361, 0]
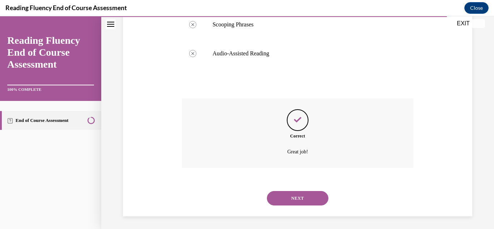
click at [287, 198] on button "NEXT" at bounding box center [297, 198] width 61 height 14
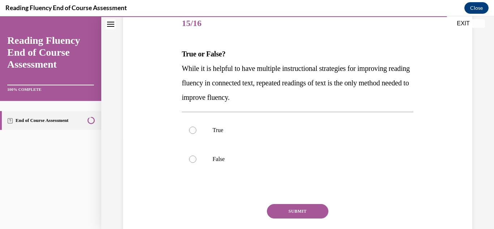
scroll to position [101, 0]
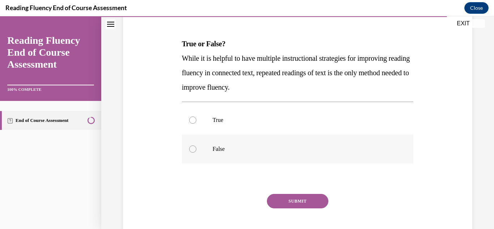
click at [277, 148] on p "False" at bounding box center [304, 148] width 183 height 7
click at [196, 148] on input "False" at bounding box center [192, 148] width 7 height 7
radio input "true"
click at [280, 197] on button "SUBMIT" at bounding box center [297, 201] width 61 height 14
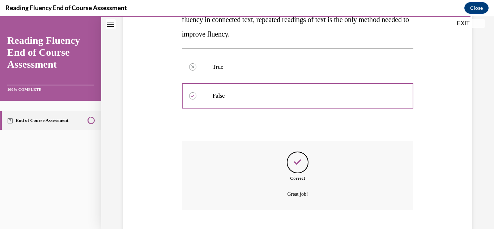
scroll to position [198, 0]
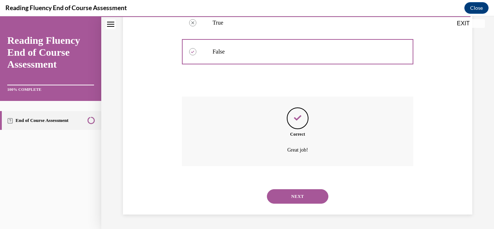
click at [311, 201] on button "NEXT" at bounding box center [297, 196] width 61 height 14
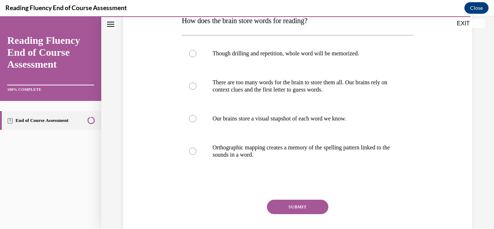
scroll to position [130, 0]
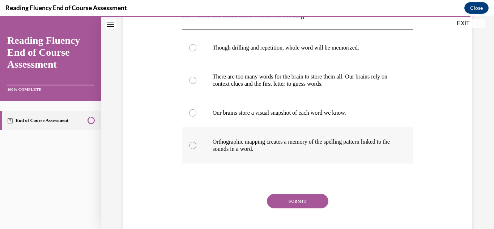
click at [328, 142] on p "Orthographic mapping creates a memory of the spelling pattern linked to the sou…" at bounding box center [304, 145] width 183 height 14
click at [196, 142] on input "Orthographic mapping creates a memory of the spelling pattern linked to the sou…" at bounding box center [192, 145] width 7 height 7
radio input "true"
click at [296, 202] on button "SUBMIT" at bounding box center [297, 201] width 61 height 14
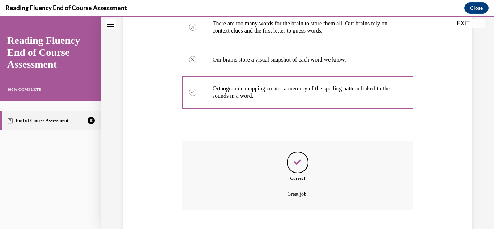
scroll to position [227, 0]
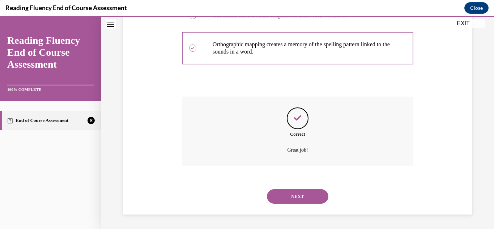
click at [296, 202] on button "NEXT" at bounding box center [297, 196] width 61 height 14
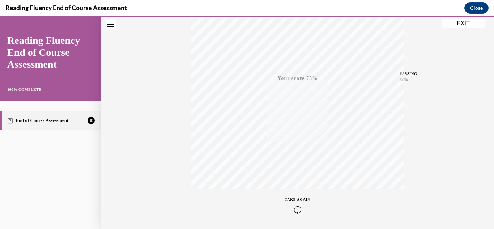
scroll to position [134, 0]
click at [293, 208] on icon "button" at bounding box center [298, 209] width 26 height 8
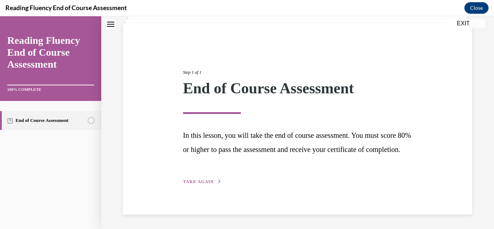
scroll to position [62, 0]
click at [199, 186] on div "Step 1 of 1 End of Course Assessment In this lesson, you will take the end of c…" at bounding box center [297, 118] width 349 height 191
click at [202, 182] on span "TAKE AGAIN" at bounding box center [198, 181] width 31 height 5
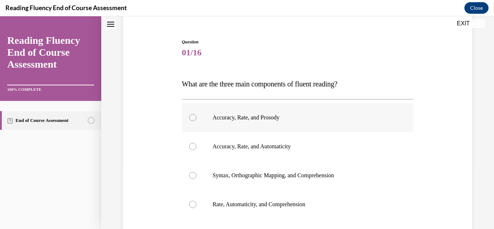
click at [247, 123] on label "Accuracy, Rate, and Prosody" at bounding box center [298, 117] width 232 height 29
click at [196, 121] on input "Accuracy, Rate, and Prosody" at bounding box center [192, 117] width 7 height 7
radio input "true"
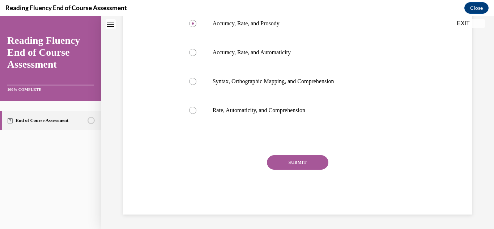
click at [311, 162] on button "SUBMIT" at bounding box center [297, 162] width 61 height 14
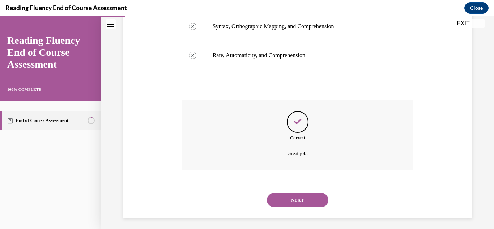
scroll to position [214, 0]
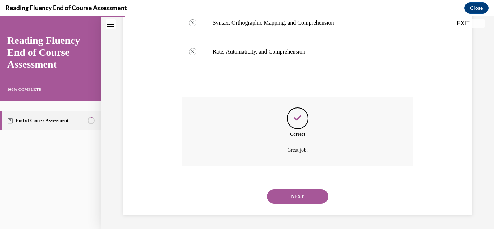
click at [310, 197] on button "NEXT" at bounding box center [297, 196] width 61 height 14
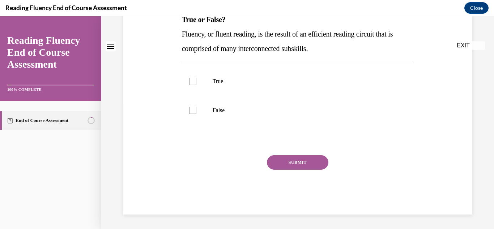
scroll to position [0, 0]
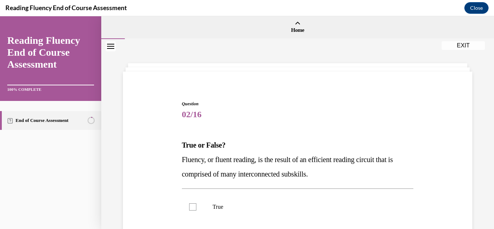
click at [364, 95] on div "Question 02/16 True or False? Fluency, or fluent reading, is the result of an e…" at bounding box center [297, 215] width 235 height 250
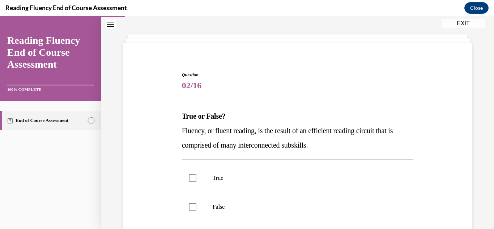
scroll to position [43, 0]
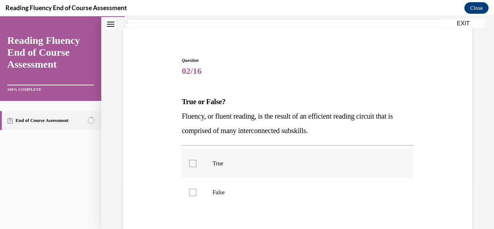
click at [265, 160] on p "True" at bounding box center [304, 163] width 183 height 7
click at [196, 160] on input "True" at bounding box center [192, 163] width 7 height 7
checkbox input "true"
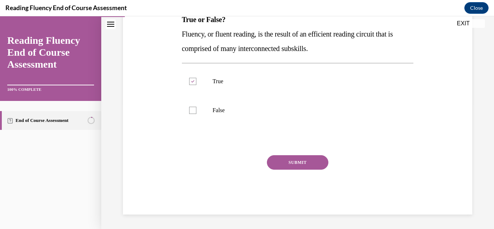
click at [299, 163] on button "SUBMIT" at bounding box center [297, 162] width 61 height 14
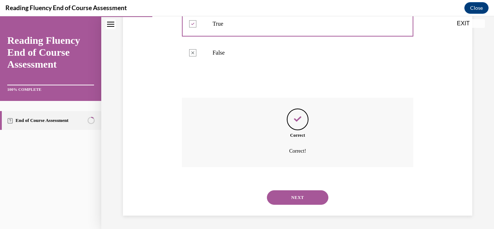
scroll to position [184, 0]
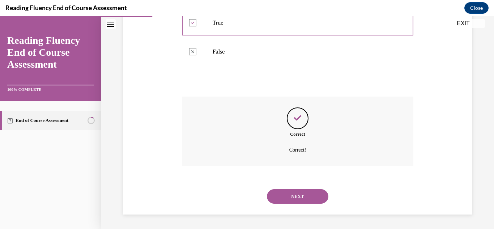
click at [309, 201] on button "NEXT" at bounding box center [297, 196] width 61 height 14
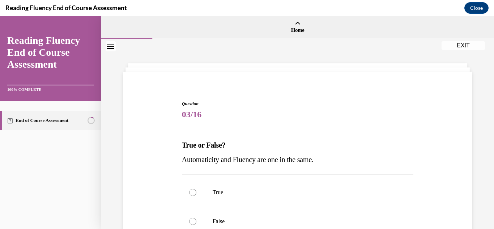
click at [363, 127] on div "Question 03/16 True or False? Automaticity and Fluency are one in the same.  Tr…" at bounding box center [298, 212] width 232 height 225
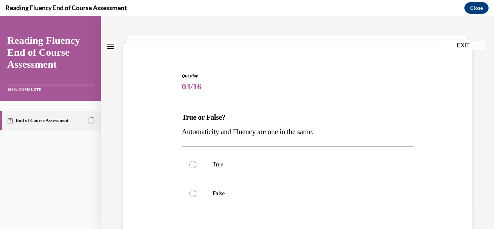
scroll to position [29, 0]
click at [298, 213] on div "Question 03/16 True or False? Automaticity and Fluency are one in the same.  Tr…" at bounding box center [298, 184] width 232 height 225
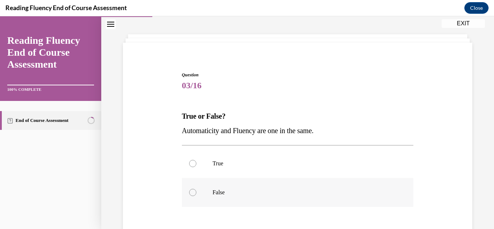
click at [293, 201] on label "False" at bounding box center [298, 192] width 232 height 29
click at [196, 196] on input "False" at bounding box center [192, 192] width 7 height 7
radio input "true"
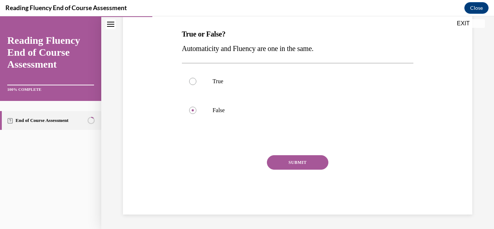
click at [308, 166] on button "SUBMIT" at bounding box center [297, 162] width 61 height 14
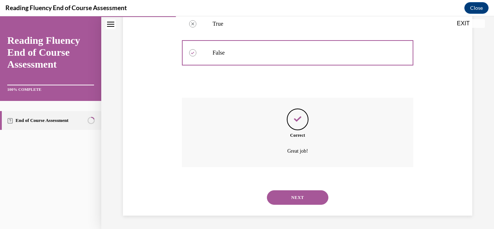
scroll to position [170, 0]
click at [307, 187] on div "NEXT" at bounding box center [298, 196] width 232 height 29
click at [309, 196] on button "NEXT" at bounding box center [297, 196] width 61 height 14
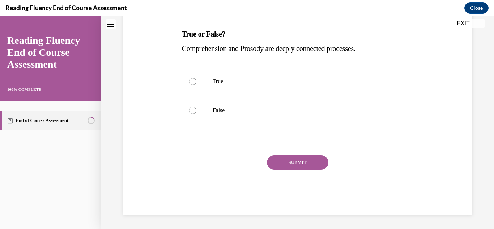
scroll to position [0, 0]
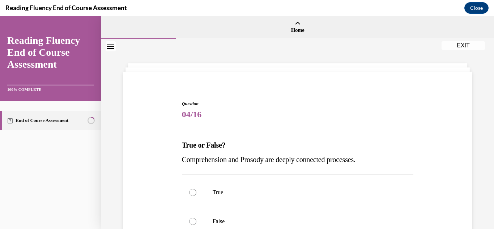
click at [332, 129] on div "Question 04/16 True or False? Comprehension and Prosody are deeply connected pr…" at bounding box center [298, 212] width 232 height 225
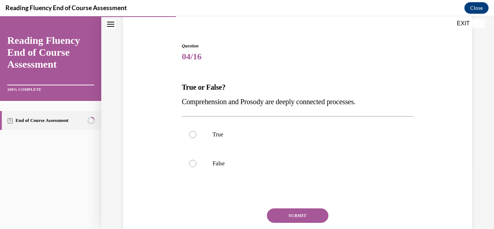
scroll to position [72, 0]
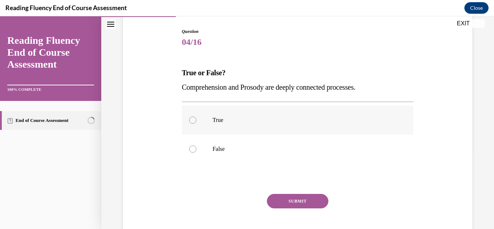
click at [332, 132] on label "True" at bounding box center [298, 120] width 232 height 29
click at [196, 124] on input "True" at bounding box center [192, 119] width 7 height 7
radio input "true"
click at [316, 197] on button "SUBMIT" at bounding box center [297, 201] width 61 height 14
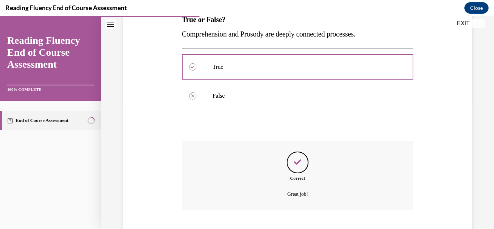
scroll to position [170, 0]
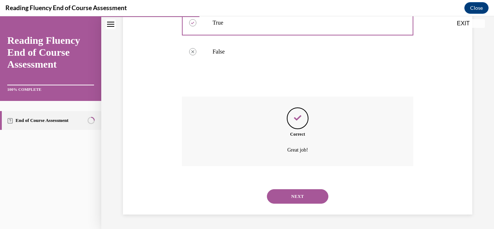
click at [298, 200] on button "NEXT" at bounding box center [297, 196] width 61 height 14
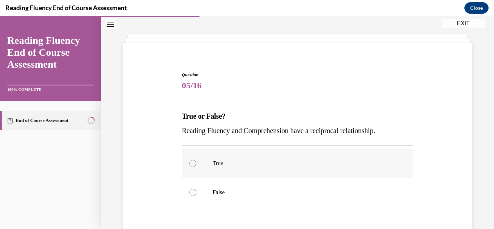
scroll to position [43, 0]
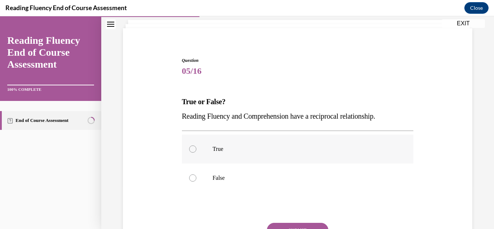
click at [287, 158] on label "True" at bounding box center [298, 148] width 232 height 29
click at [196, 153] on input "True" at bounding box center [192, 148] width 7 height 7
radio input "true"
click at [292, 225] on button "SUBMIT" at bounding box center [297, 230] width 61 height 14
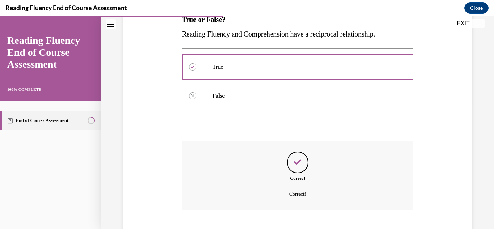
scroll to position [170, 0]
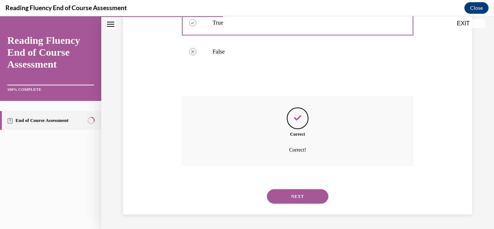
click at [303, 198] on button "NEXT" at bounding box center [297, 196] width 61 height 14
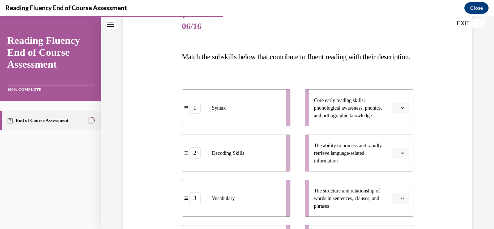
scroll to position [89, 0]
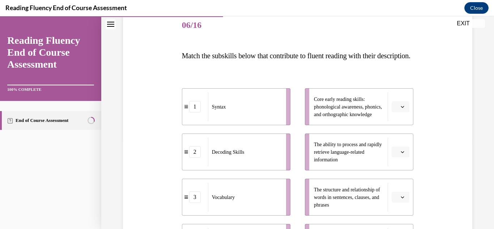
click at [401, 108] on icon "button" at bounding box center [403, 107] width 4 height 4
click at [402, 167] on div "2" at bounding box center [395, 166] width 18 height 14
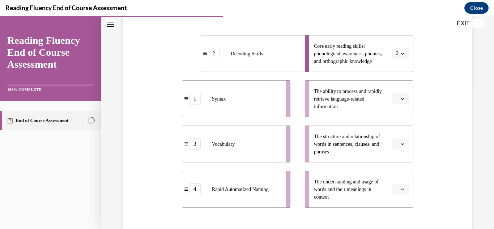
scroll to position [175, 0]
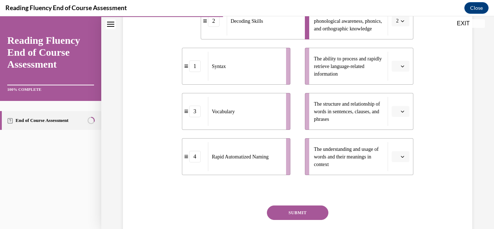
click at [400, 69] on span "button" at bounding box center [402, 66] width 5 height 5
click at [398, 153] on div "4" at bounding box center [395, 154] width 18 height 14
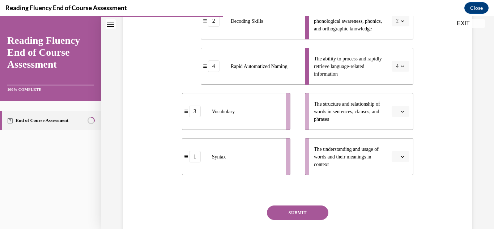
click at [396, 130] on li "The structure and relationship of words in sentences, clauses, and phrases" at bounding box center [359, 111] width 108 height 37
click at [397, 130] on li "The structure and relationship of words in sentences, clauses, and phrases" at bounding box center [359, 111] width 108 height 37
click at [399, 117] on button "button" at bounding box center [400, 111] width 18 height 11
click at [397, 181] on div "3" at bounding box center [395, 185] width 18 height 14
click at [403, 104] on ul "Core early reading skills: phonological awareness, phonics, and orthographic kn…" at bounding box center [356, 89] width 116 height 172
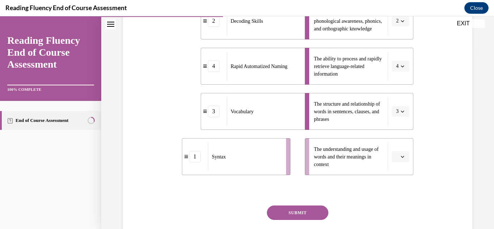
click at [403, 117] on button "3" at bounding box center [400, 111] width 18 height 11
click at [398, 201] on div "4" at bounding box center [394, 200] width 18 height 14
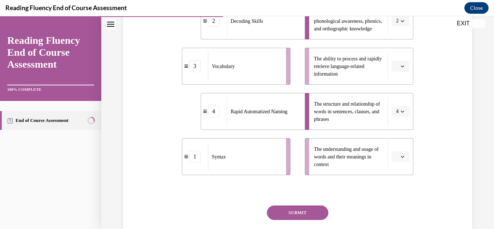
click at [401, 158] on icon "button" at bounding box center [402, 157] width 3 height 2
click at [396, 141] on div "3" at bounding box center [395, 140] width 18 height 14
click at [400, 114] on span "button" at bounding box center [402, 111] width 5 height 5
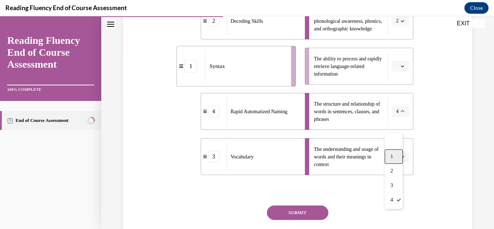
click at [400, 154] on div "1" at bounding box center [394, 156] width 18 height 14
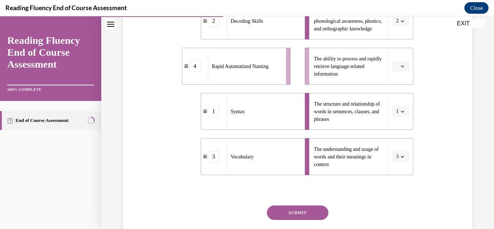
click at [403, 72] on button "button" at bounding box center [400, 66] width 18 height 11
click at [399, 157] on div "4" at bounding box center [395, 154] width 18 height 14
click at [295, 220] on button "SUBMIT" at bounding box center [297, 212] width 61 height 14
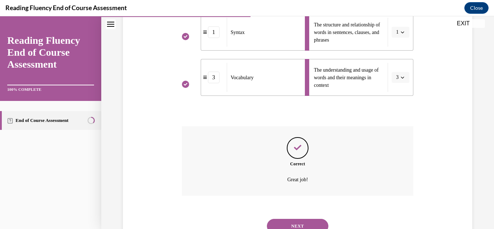
scroll to position [298, 0]
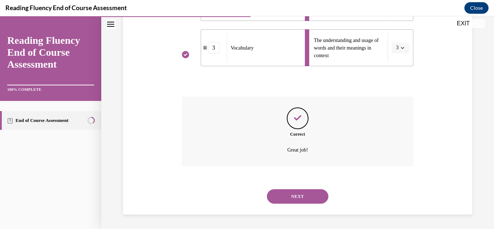
click at [317, 192] on button "NEXT" at bounding box center [297, 196] width 61 height 14
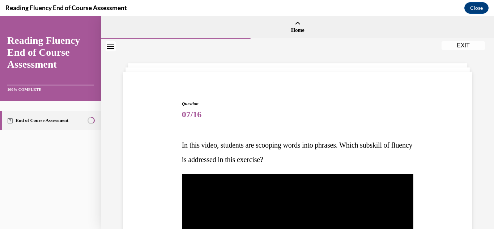
click at [356, 114] on span "07/16" at bounding box center [298, 114] width 232 height 14
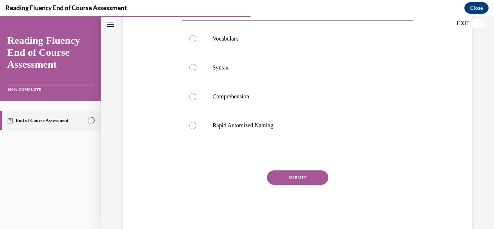
scroll to position [275, 0]
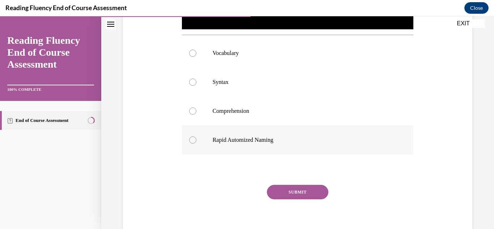
click at [355, 136] on p "Rapid Automized Naming" at bounding box center [304, 139] width 183 height 7
click at [196, 136] on input "Rapid Automized Naming" at bounding box center [192, 139] width 7 height 7
radio input "true"
click at [289, 189] on button "SUBMIT" at bounding box center [297, 192] width 61 height 14
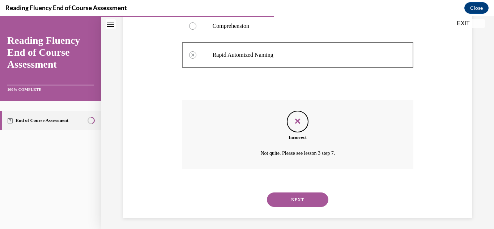
scroll to position [361, 0]
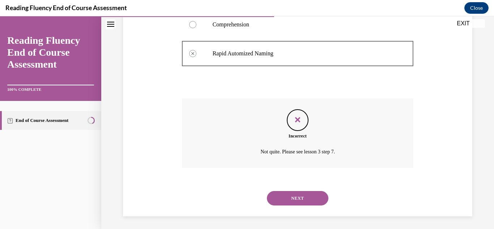
click at [300, 191] on button "NEXT" at bounding box center [297, 198] width 61 height 14
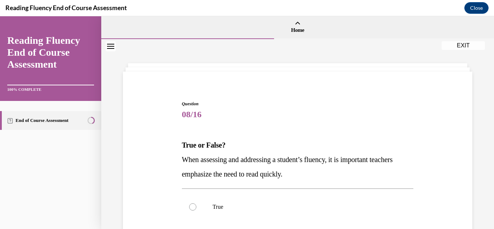
click at [319, 143] on p "True or False?" at bounding box center [298, 145] width 232 height 14
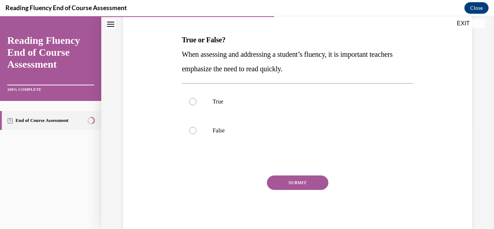
scroll to position [116, 0]
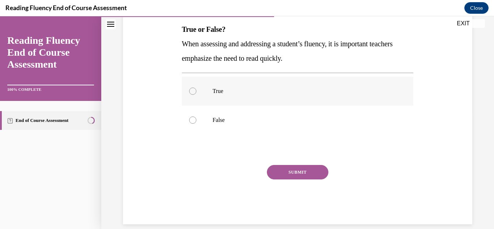
click at [316, 96] on label "True" at bounding box center [298, 91] width 232 height 29
click at [196, 95] on input "True" at bounding box center [192, 90] width 7 height 7
radio input "true"
click at [287, 172] on button "SUBMIT" at bounding box center [297, 172] width 61 height 14
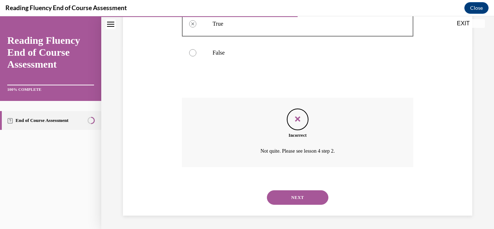
scroll to position [184, 0]
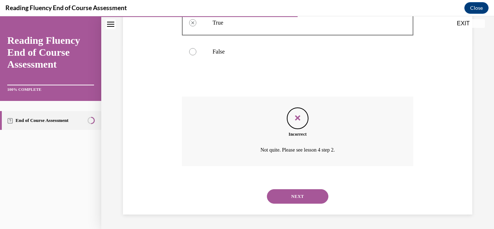
click at [301, 193] on button "NEXT" at bounding box center [297, 196] width 61 height 14
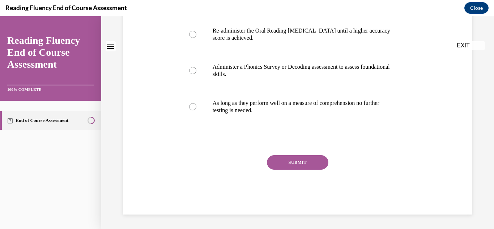
scroll to position [0, 0]
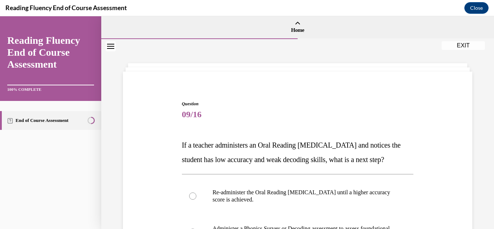
click at [303, 167] on p "If a teacher administers an Oral Reading [MEDICAL_DATA] and notices the student…" at bounding box center [298, 152] width 232 height 29
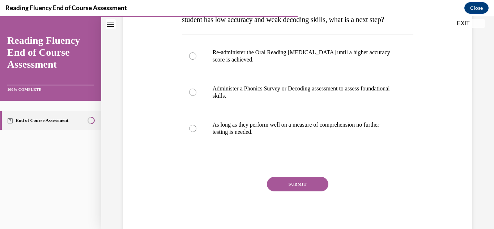
scroll to position [145, 0]
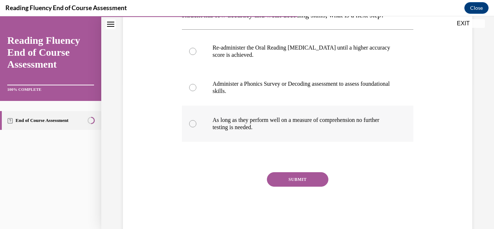
click at [303, 131] on p "As long as they perform well on a measure of comprehension no further testing i…" at bounding box center [304, 123] width 183 height 14
click at [196, 127] on input "As long as they perform well on a measure of comprehension no further testing i…" at bounding box center [192, 123] width 7 height 7
radio input "true"
click at [303, 106] on label "Administer a Phonics Survey or Decoding assessment to assess foundational skill…" at bounding box center [298, 87] width 232 height 36
click at [196, 91] on input "Administer a Phonics Survey or Decoding assessment to assess foundational skill…" at bounding box center [192, 87] width 7 height 7
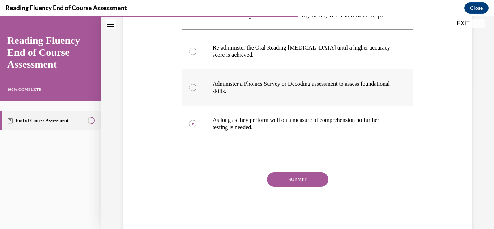
radio input "true"
click at [298, 187] on button "SUBMIT" at bounding box center [297, 179] width 61 height 14
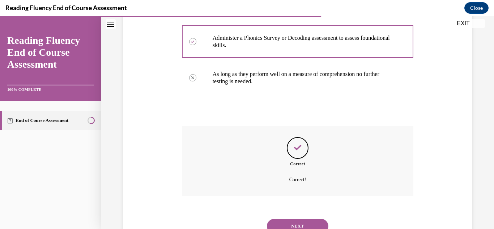
scroll to position [235, 0]
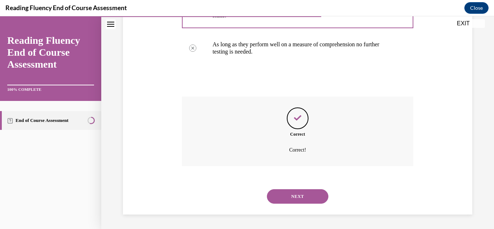
click at [305, 183] on div "NEXT" at bounding box center [298, 196] width 232 height 29
click at [305, 190] on button "NEXT" at bounding box center [297, 196] width 61 height 14
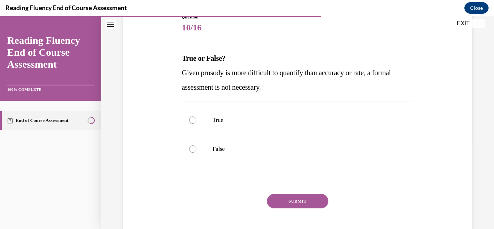
scroll to position [101, 0]
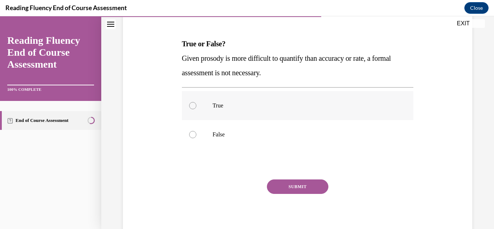
click at [267, 114] on label "True" at bounding box center [298, 105] width 232 height 29
click at [196, 109] on input "True" at bounding box center [192, 105] width 7 height 7
radio input "true"
click at [264, 133] on p "False" at bounding box center [304, 134] width 183 height 7
click at [196, 133] on input "False" at bounding box center [192, 134] width 7 height 7
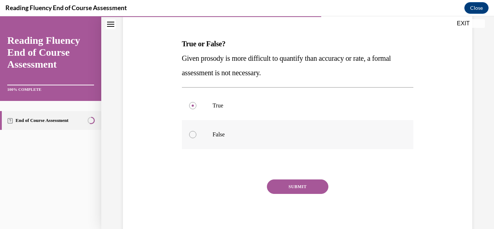
radio input "true"
click at [298, 185] on button "SUBMIT" at bounding box center [297, 186] width 61 height 14
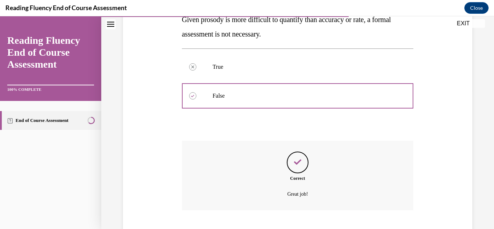
scroll to position [184, 0]
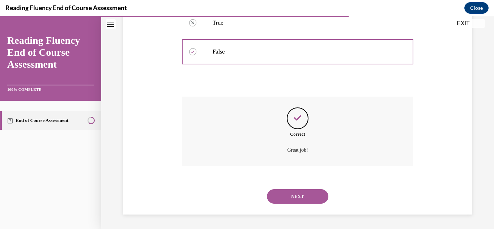
click at [302, 195] on button "NEXT" at bounding box center [297, 196] width 61 height 14
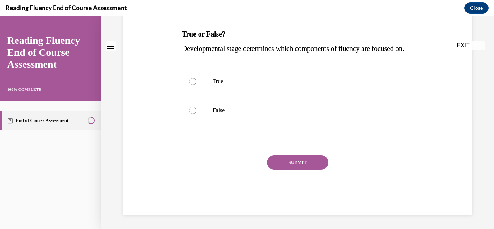
scroll to position [0, 0]
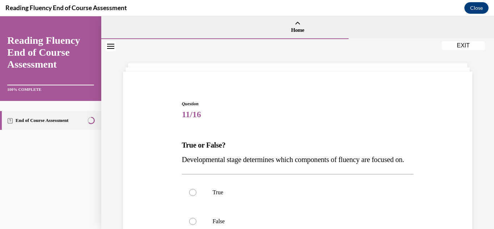
click at [313, 159] on span "Developmental stage determines which components of fluency are focused on." at bounding box center [293, 159] width 222 height 8
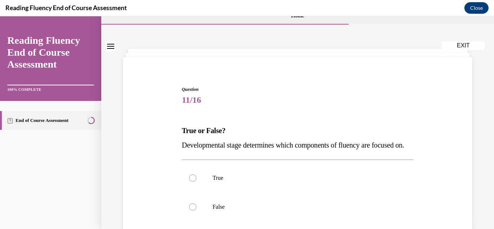
scroll to position [29, 0]
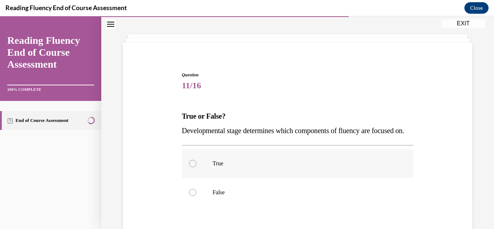
click at [293, 178] on label "True" at bounding box center [298, 163] width 232 height 29
click at [196, 167] on input "True" at bounding box center [192, 163] width 7 height 7
radio input "true"
click at [189, 189] on input "False" at bounding box center [192, 192] width 7 height 7
radio input "true"
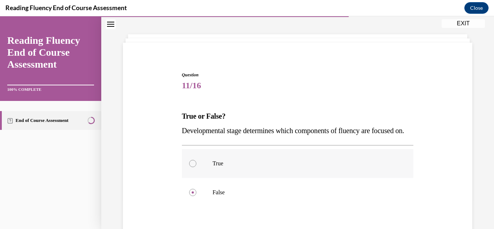
click at [189, 160] on input "True" at bounding box center [192, 163] width 7 height 7
radio input "true"
click at [189, 189] on input "False" at bounding box center [192, 192] width 7 height 7
radio input "true"
click at [292, 178] on label "True" at bounding box center [298, 163] width 232 height 29
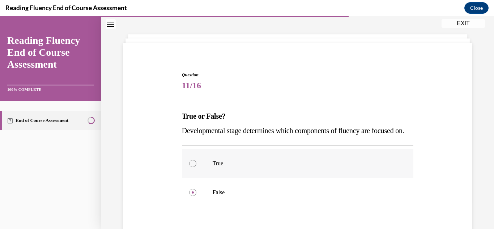
click at [196, 167] on input "True" at bounding box center [192, 163] width 7 height 7
radio input "true"
click at [294, 172] on label "True" at bounding box center [298, 163] width 232 height 29
click at [196, 167] on input "True" at bounding box center [192, 163] width 7 height 7
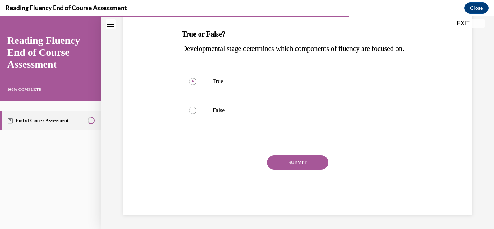
click at [292, 167] on button "SUBMIT" at bounding box center [297, 162] width 61 height 14
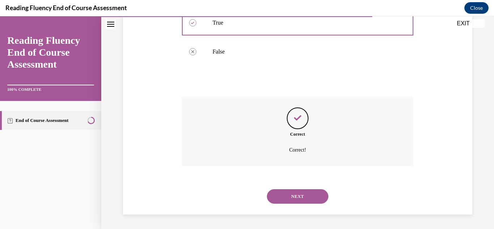
scroll to position [184, 0]
click at [307, 204] on div "NEXT" at bounding box center [298, 196] width 232 height 29
click at [306, 189] on button "NEXT" at bounding box center [297, 196] width 61 height 14
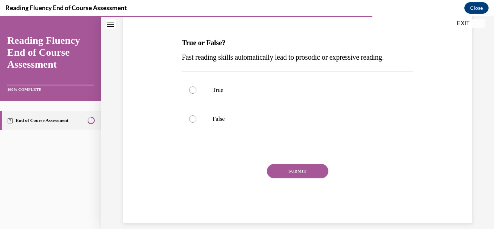
scroll to position [103, 0]
click at [486, 128] on div "Question 12/16 True or False? Fast reading skills automatically lead to prosodi…" at bounding box center [297, 86] width 393 height 301
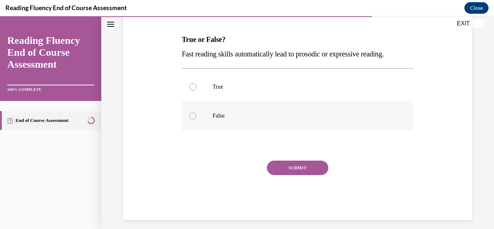
click at [295, 123] on label "False" at bounding box center [298, 115] width 232 height 29
click at [196, 119] on input "False" at bounding box center [192, 115] width 7 height 7
radio input "true"
click at [293, 162] on button "SUBMIT" at bounding box center [297, 168] width 61 height 14
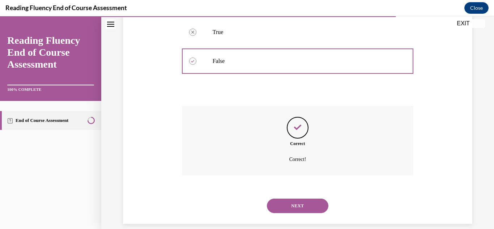
scroll to position [170, 0]
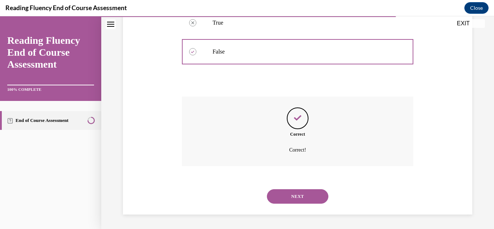
click at [294, 191] on button "NEXT" at bounding box center [297, 196] width 61 height 14
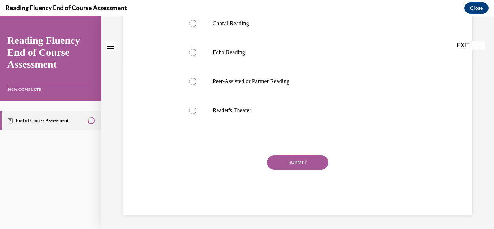
scroll to position [0, 0]
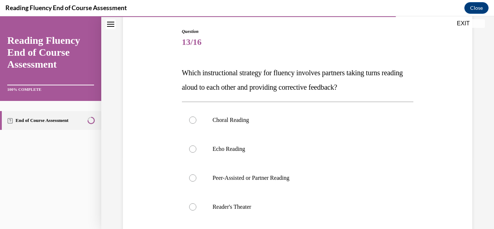
scroll to position [87, 0]
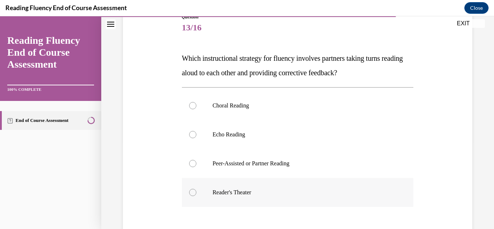
click at [295, 180] on label "Reader's Theater" at bounding box center [298, 192] width 232 height 29
click at [196, 189] on input "Reader's Theater" at bounding box center [192, 192] width 7 height 7
radio input "true"
click at [298, 151] on label "Peer-Assisted or Partner Reading" at bounding box center [298, 163] width 232 height 29
click at [196, 160] on input "Peer-Assisted or Partner Reading" at bounding box center [192, 163] width 7 height 7
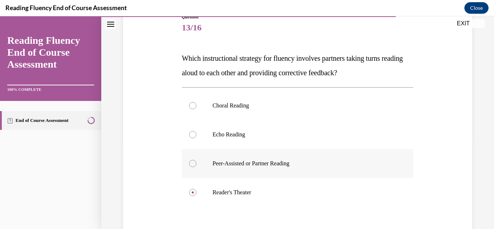
radio input "true"
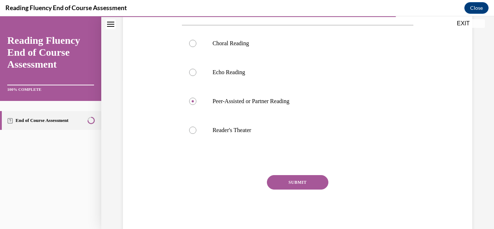
scroll to position [155, 0]
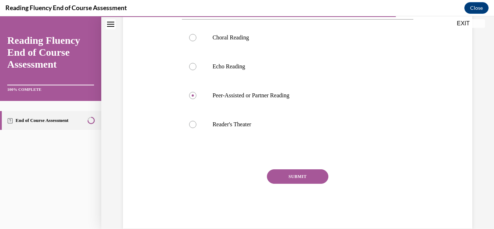
click at [305, 167] on div "Question 13/16 Which instructional strategy for fluency involves partners takin…" at bounding box center [298, 87] width 232 height 283
click at [308, 177] on button "SUBMIT" at bounding box center [297, 176] width 61 height 14
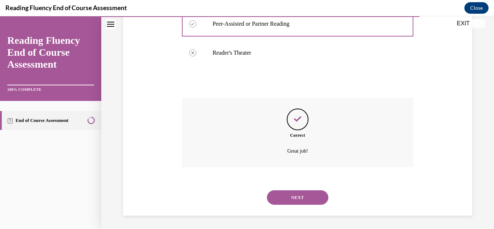
scroll to position [227, 0]
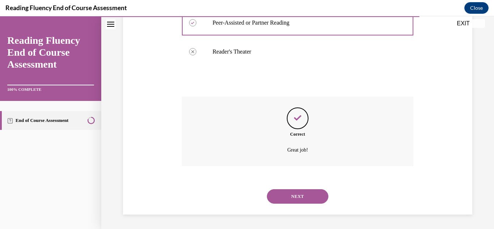
click at [309, 197] on button "NEXT" at bounding box center [297, 196] width 61 height 14
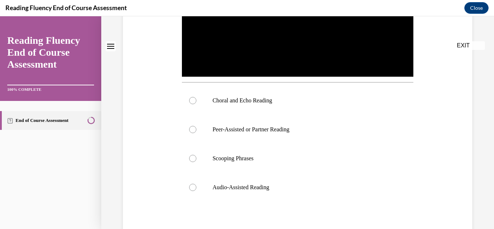
scroll to position [0, 0]
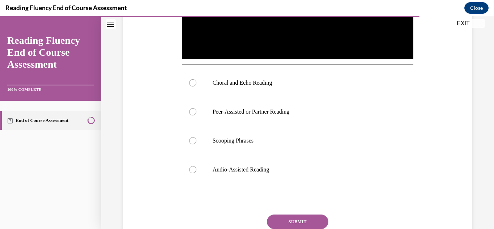
scroll to position [246, 0]
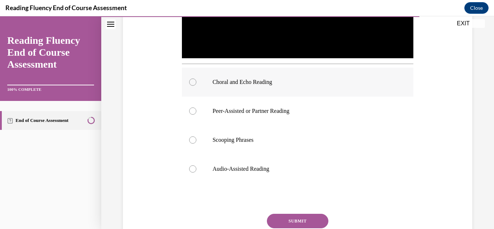
click at [345, 81] on p "Choral and Echo Reading" at bounding box center [304, 81] width 183 height 7
click at [196, 81] on input "Choral and Echo Reading" at bounding box center [192, 81] width 7 height 7
radio input "true"
click at [290, 218] on button "SUBMIT" at bounding box center [297, 221] width 61 height 14
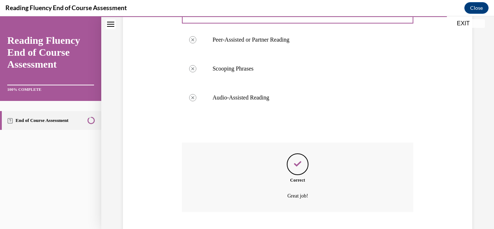
scroll to position [361, 0]
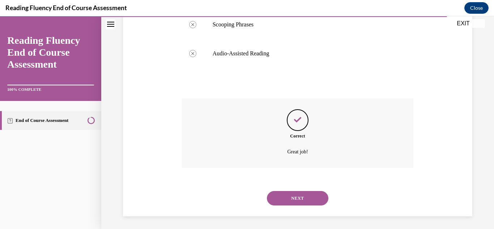
click at [299, 193] on button "NEXT" at bounding box center [297, 198] width 61 height 14
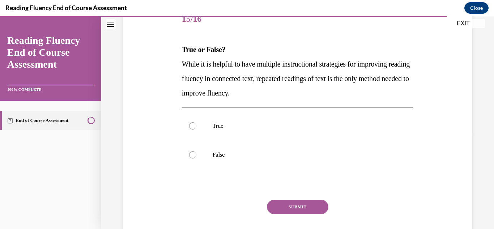
scroll to position [116, 0]
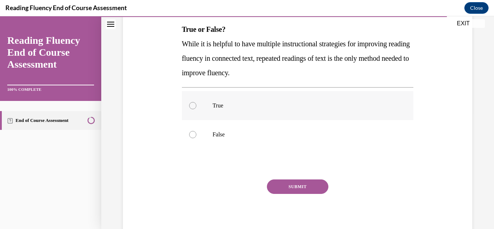
click at [286, 108] on p "True" at bounding box center [304, 105] width 183 height 7
click at [196, 108] on input "True" at bounding box center [192, 105] width 7 height 7
radio input "true"
click at [272, 189] on button "SUBMIT" at bounding box center [297, 186] width 61 height 14
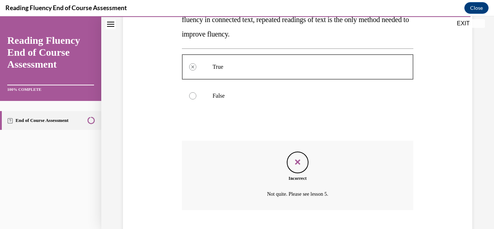
scroll to position [198, 0]
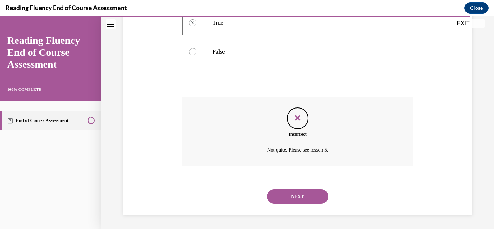
click at [286, 196] on button "NEXT" at bounding box center [297, 196] width 61 height 14
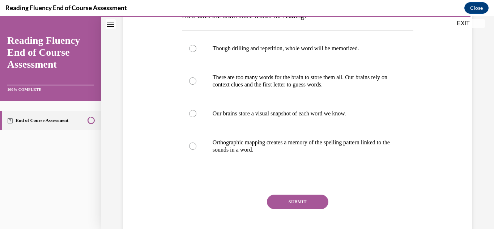
scroll to position [130, 0]
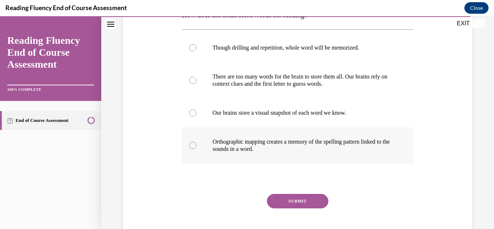
click at [319, 138] on p "Orthographic mapping creates a memory of the spelling pattern linked to the sou…" at bounding box center [304, 145] width 183 height 14
click at [196, 142] on input "Orthographic mapping creates a memory of the spelling pattern linked to the sou…" at bounding box center [192, 145] width 7 height 7
radio input "true"
click at [297, 194] on button "SUBMIT" at bounding box center [297, 201] width 61 height 14
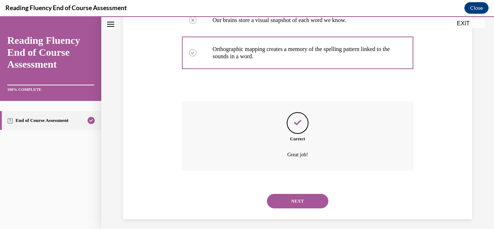
scroll to position [227, 0]
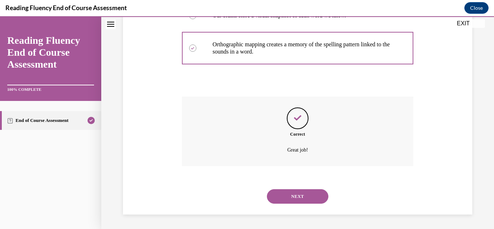
click at [305, 199] on button "NEXT" at bounding box center [297, 196] width 61 height 14
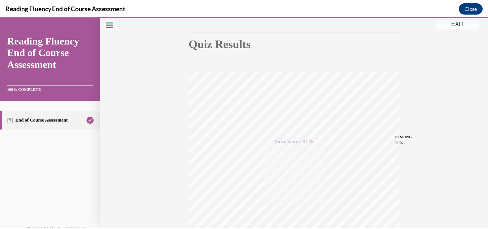
scroll to position [68, 0]
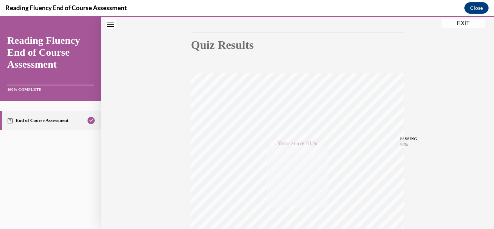
click at [468, 22] on button "EXIT" at bounding box center [462, 23] width 43 height 9
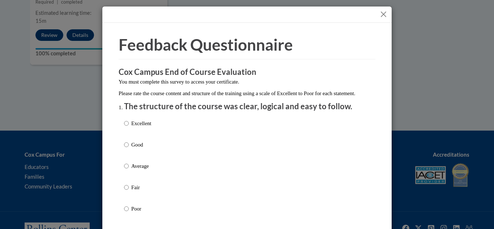
click at [376, 14] on div at bounding box center [246, 15] width 289 height 16
click at [383, 13] on button "Close" at bounding box center [383, 14] width 9 height 9
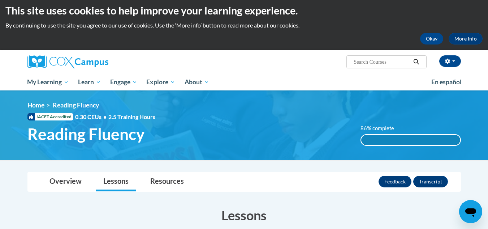
scroll to position [0, 0]
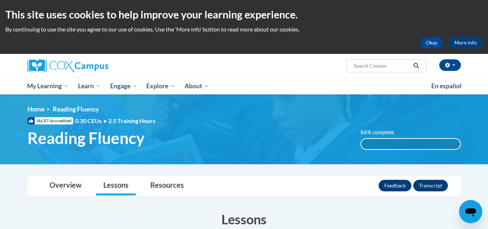
click at [423, 144] on div "86% complete" at bounding box center [410, 144] width 99 height 10
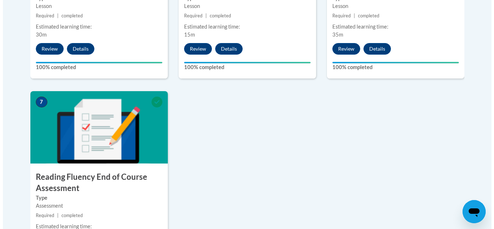
scroll to position [598, 0]
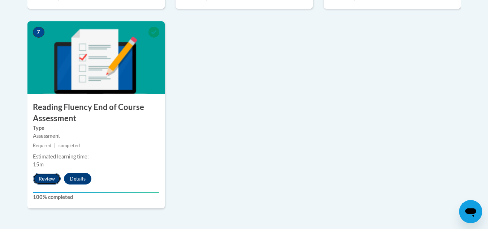
click at [44, 179] on button "Review" at bounding box center [47, 179] width 28 height 12
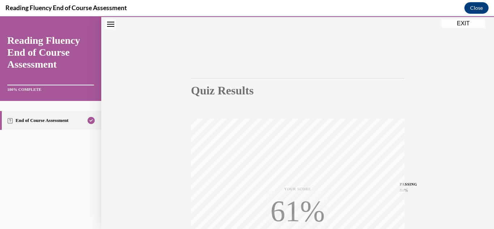
scroll to position [158, 0]
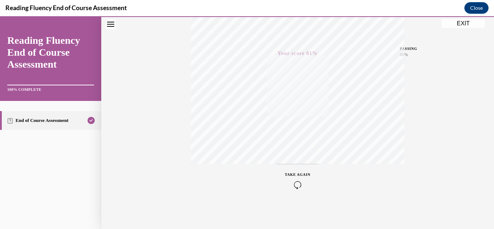
click at [112, 27] on button "Close navigation menu" at bounding box center [111, 24] width 10 height 10
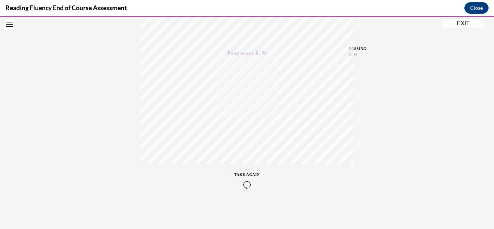
click at [13, 23] on button "Open navigation menu" at bounding box center [9, 24] width 10 height 10
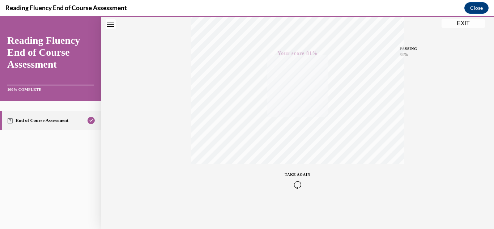
click at [461, 24] on button "EXIT" at bounding box center [462, 23] width 43 height 9
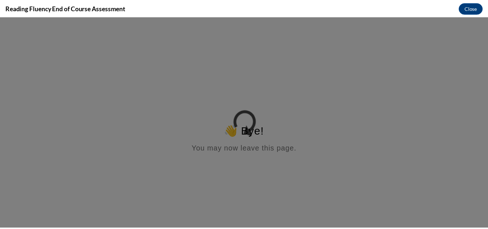
scroll to position [0, 0]
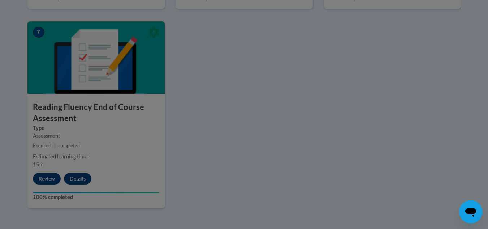
click at [379, 72] on div at bounding box center [244, 114] width 488 height 229
